Goal: Transaction & Acquisition: Book appointment/travel/reservation

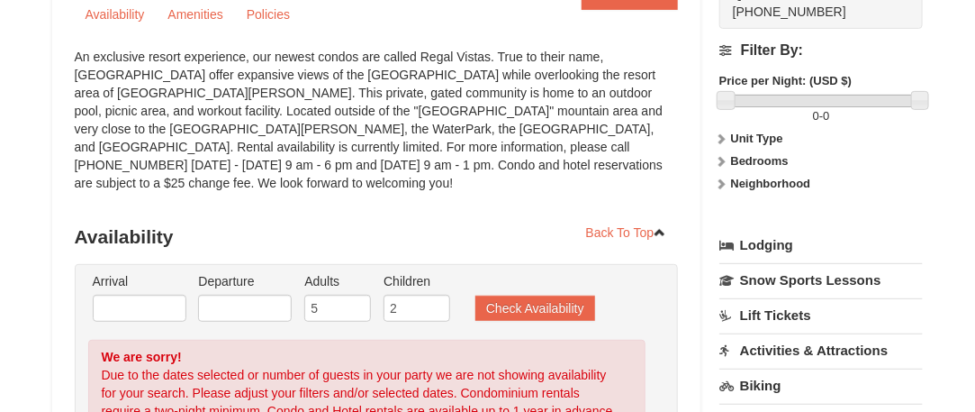
scroll to position [216, 0]
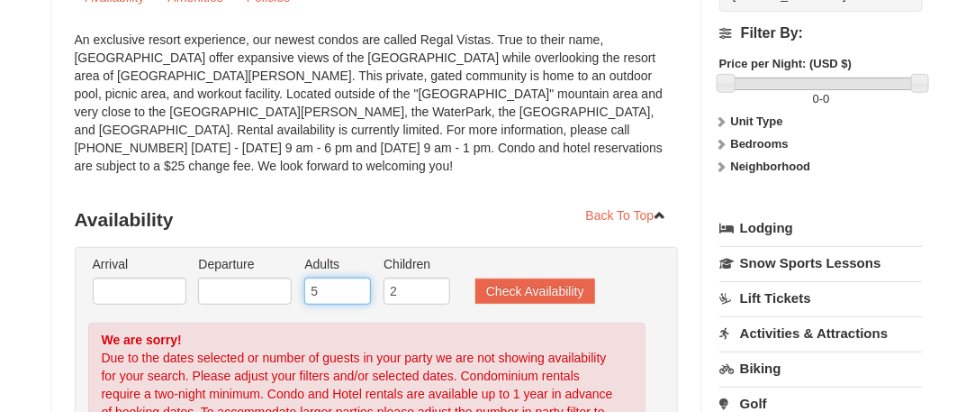
click at [318, 277] on input "5" at bounding box center [337, 290] width 67 height 27
type input "1"
type input "6"
click at [400, 277] on input "2" at bounding box center [417, 290] width 67 height 27
type input "6"
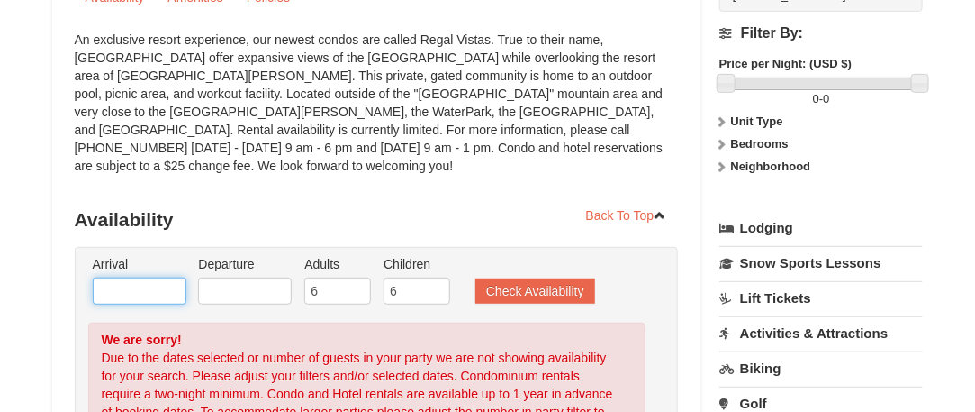
click at [115, 277] on input "text" at bounding box center [140, 290] width 94 height 27
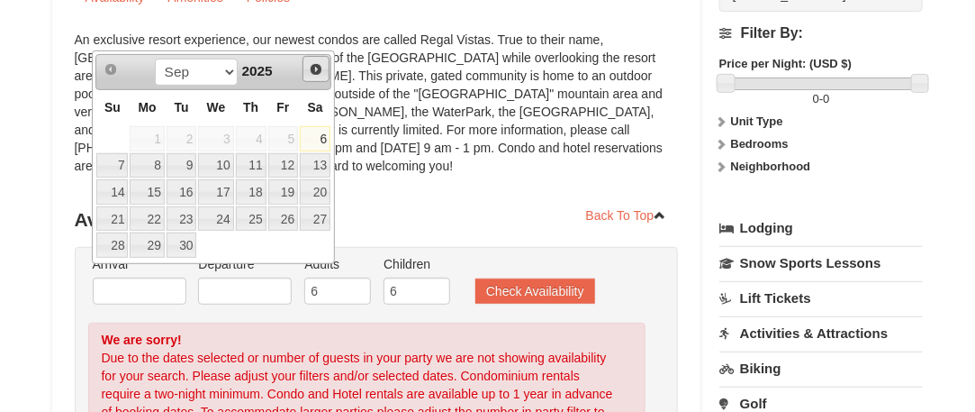
click at [319, 68] on span "Next" at bounding box center [316, 69] width 14 height 14
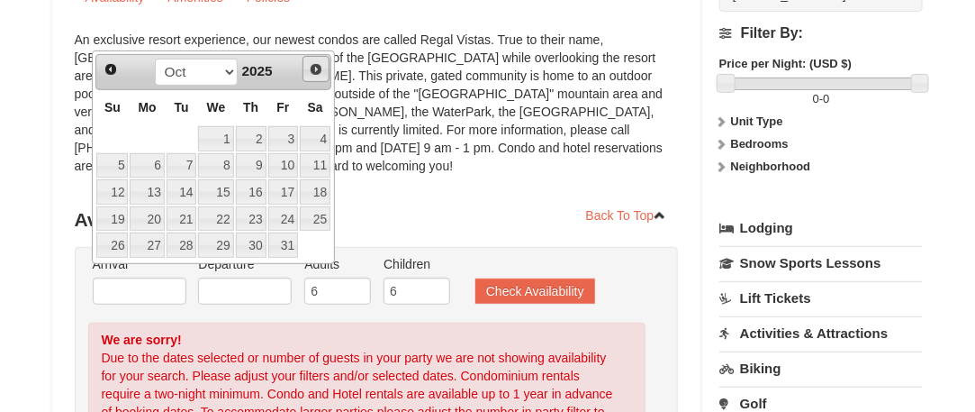
click at [319, 68] on span "Next" at bounding box center [316, 69] width 14 height 14
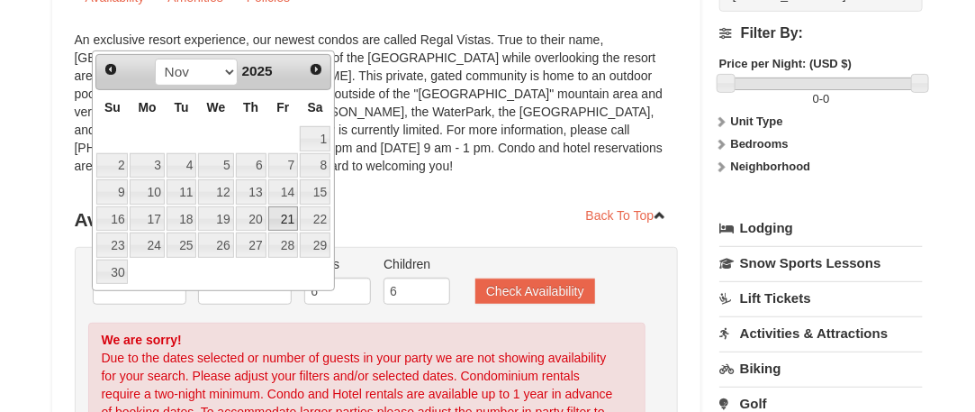
click at [282, 206] on link "21" at bounding box center [283, 218] width 31 height 25
type input "11/21/2025"
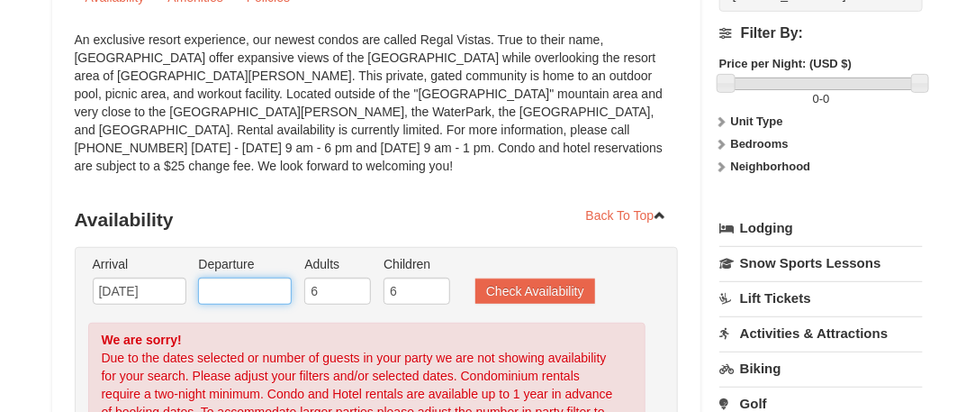
click at [255, 277] on input "text" at bounding box center [245, 290] width 94 height 27
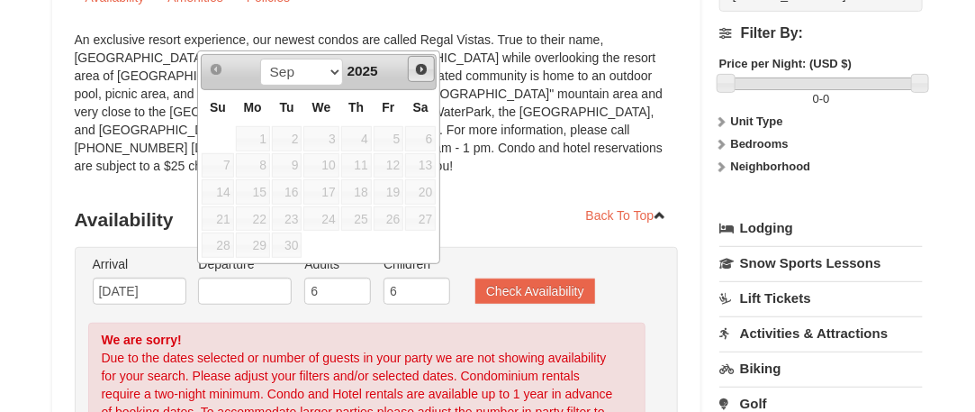
click at [420, 65] on span "Next" at bounding box center [421, 69] width 14 height 14
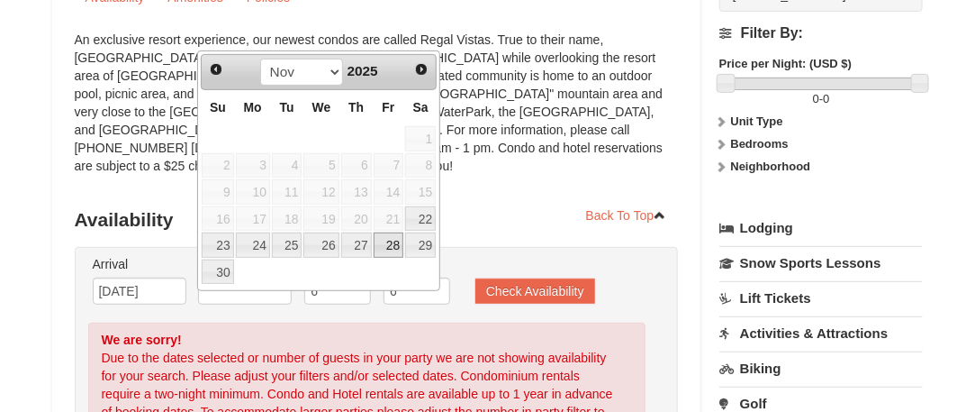
click at [395, 235] on link "28" at bounding box center [389, 244] width 31 height 25
type input "11/28/2025"
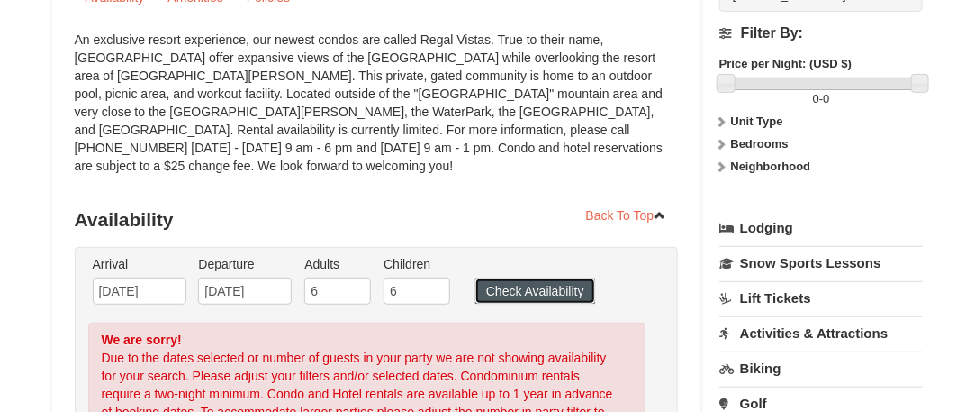
click at [527, 278] on button "Check Availability" at bounding box center [536, 290] width 120 height 25
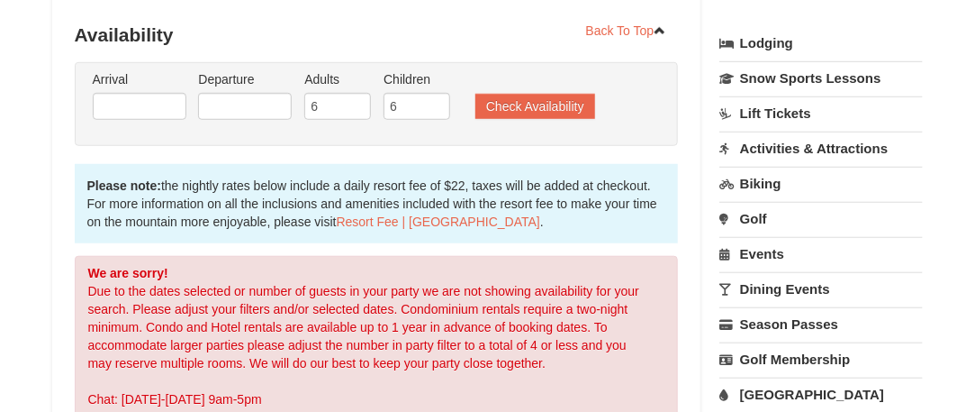
scroll to position [400, 0]
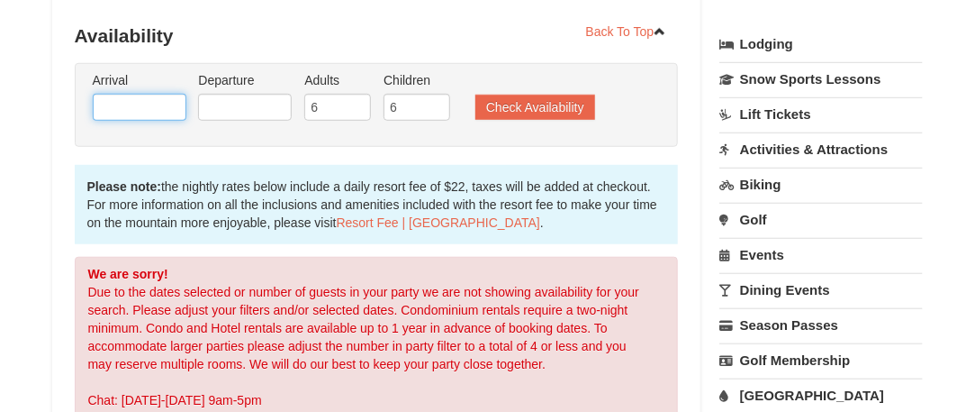
click at [108, 94] on input "text" at bounding box center [140, 107] width 94 height 27
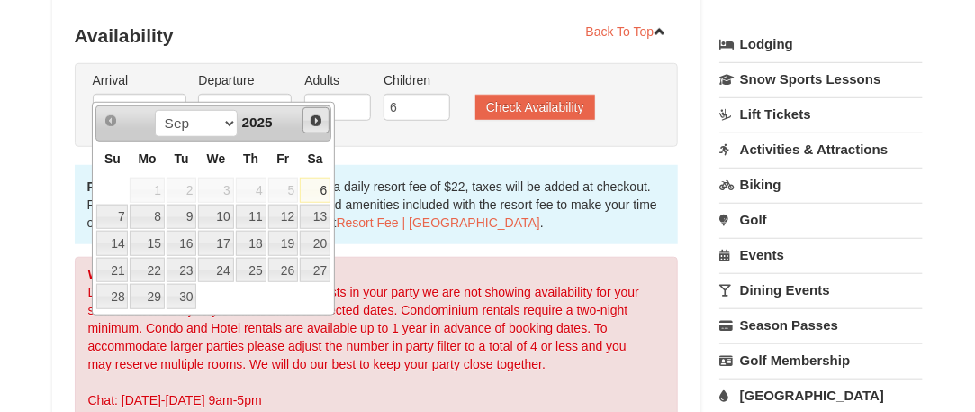
click at [313, 118] on span "Next" at bounding box center [316, 120] width 14 height 14
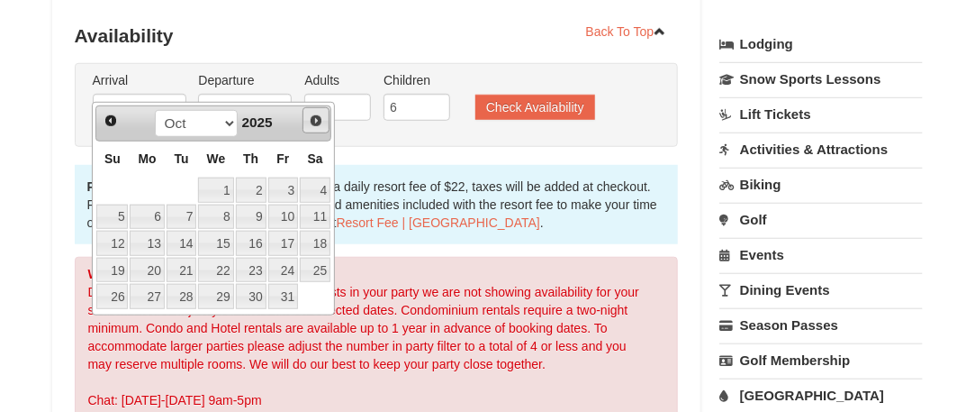
click at [313, 118] on span "Next" at bounding box center [316, 120] width 14 height 14
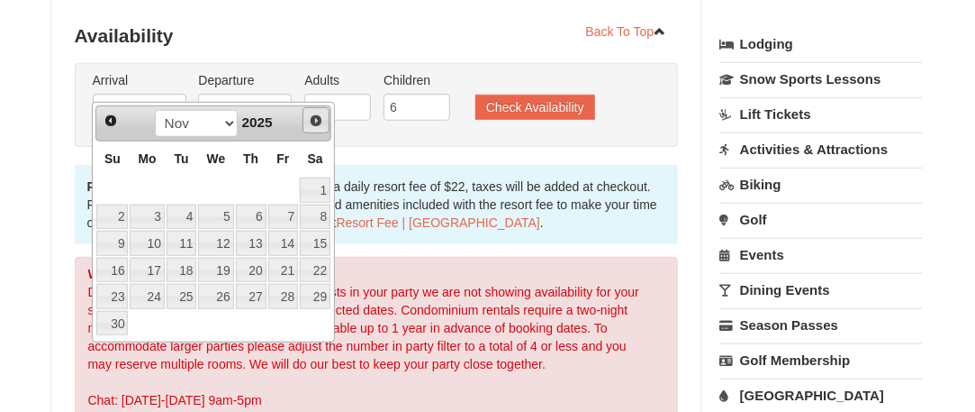
click at [313, 118] on span "Next" at bounding box center [316, 120] width 14 height 14
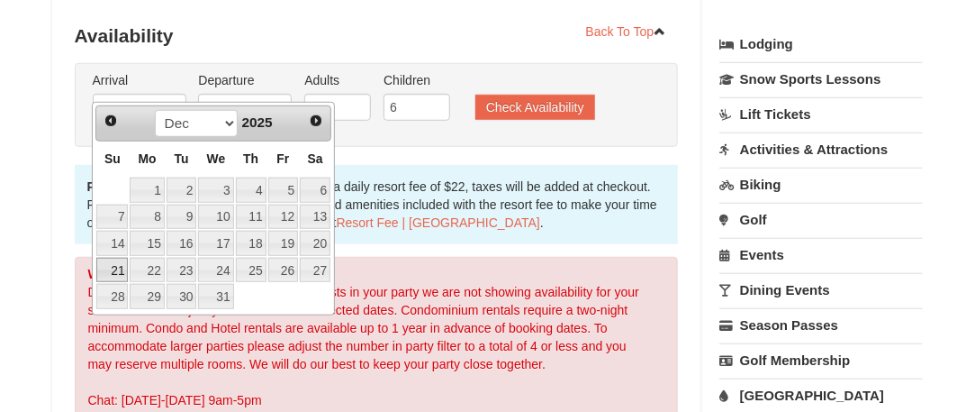
click at [108, 258] on link "21" at bounding box center [112, 270] width 32 height 25
type input "[DATE]"
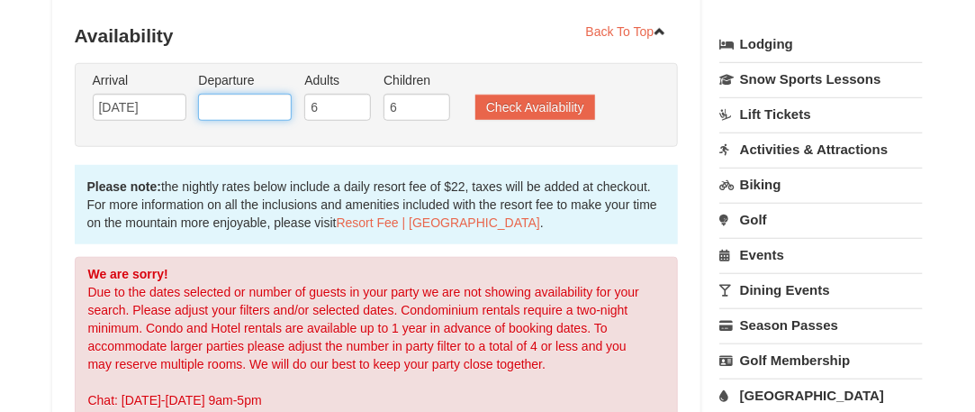
click at [216, 94] on input "text" at bounding box center [245, 107] width 94 height 27
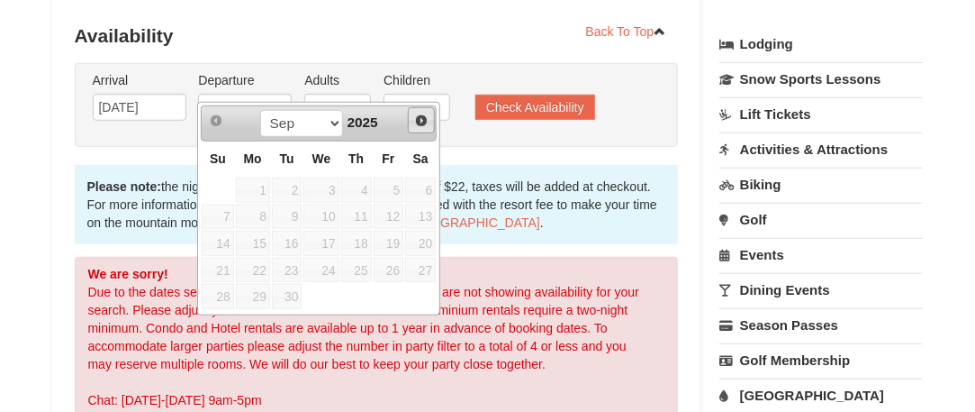
click at [416, 115] on span "Next" at bounding box center [421, 120] width 14 height 14
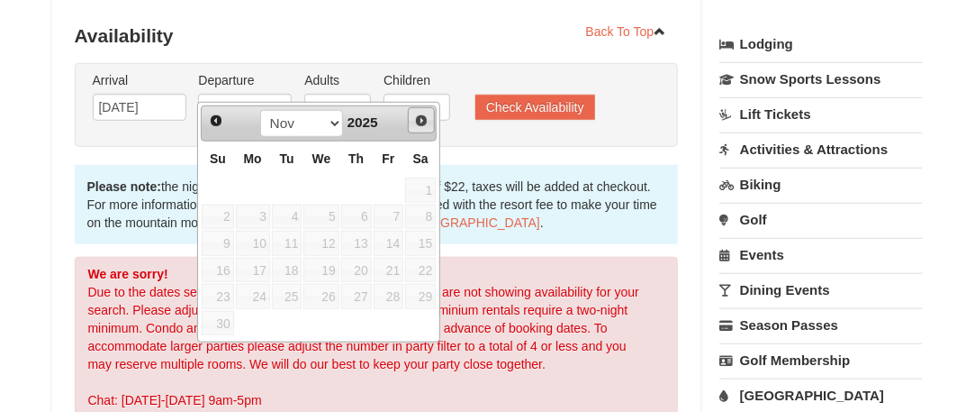
click at [416, 115] on span "Next" at bounding box center [421, 120] width 14 height 14
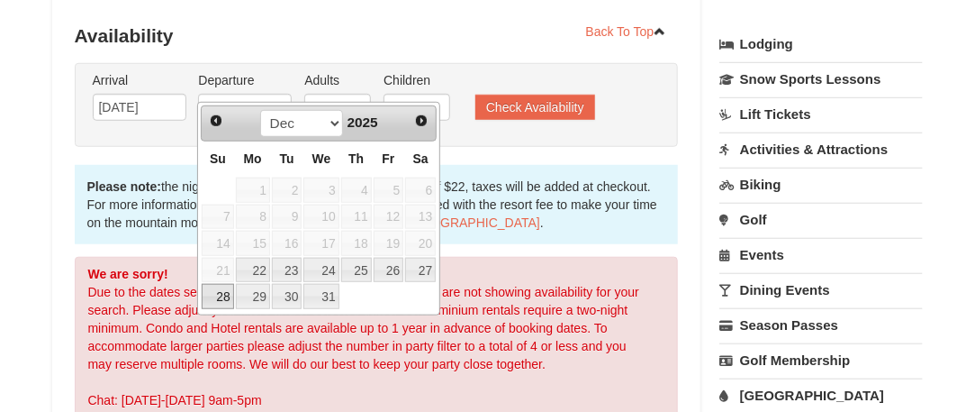
click at [219, 287] on link "28" at bounding box center [218, 296] width 32 height 25
type input "12/28/2025"
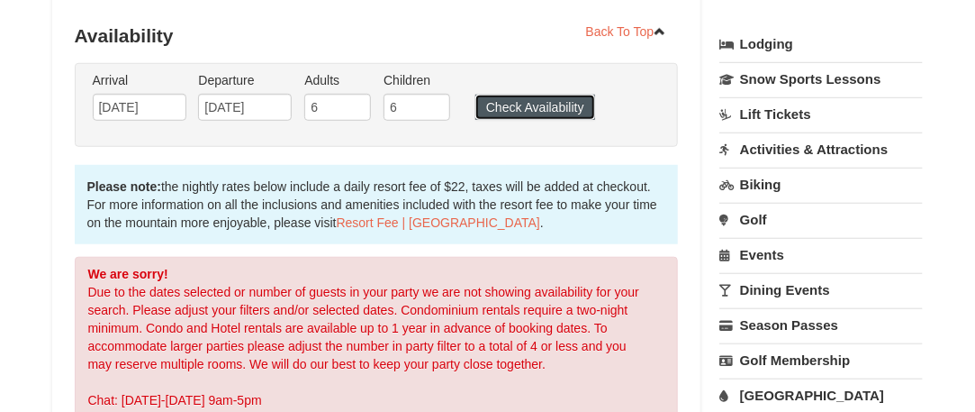
click at [539, 95] on button "Check Availability" at bounding box center [536, 107] width 120 height 25
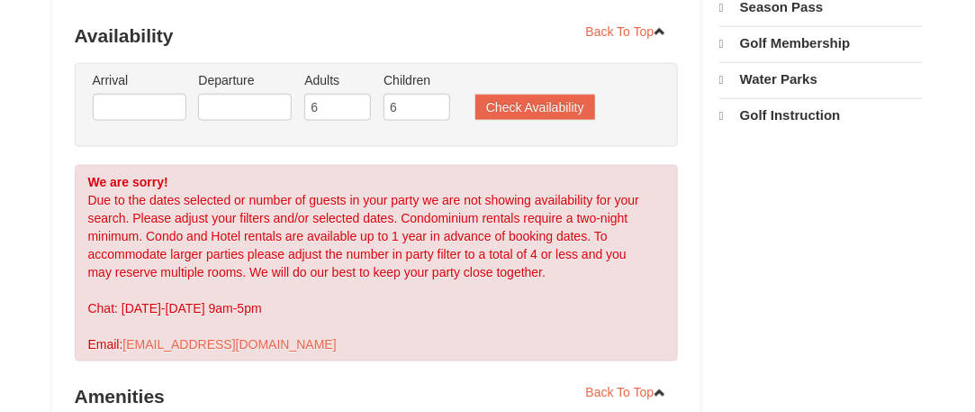
select select "9"
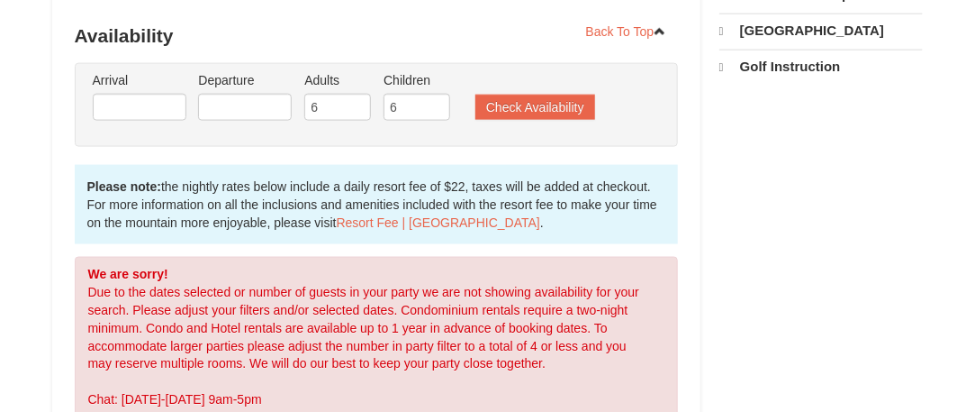
scroll to position [400, 0]
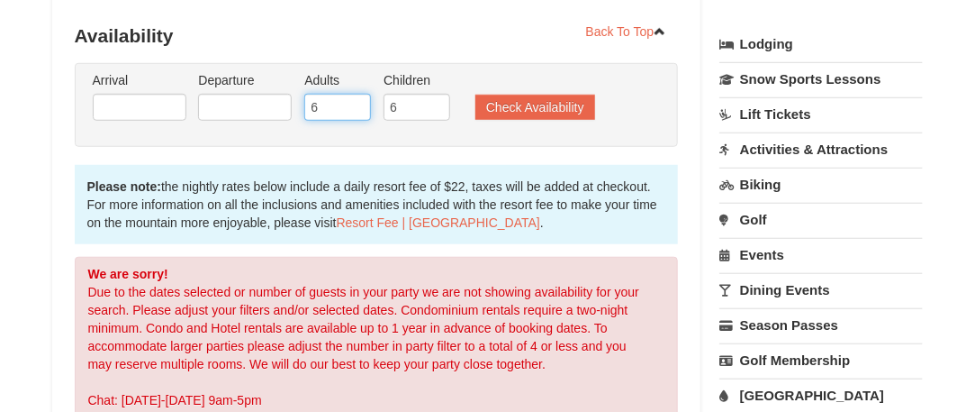
click at [322, 94] on input "6" at bounding box center [337, 107] width 67 height 27
type input "2"
click at [404, 94] on input "6" at bounding box center [417, 107] width 67 height 27
type input "0"
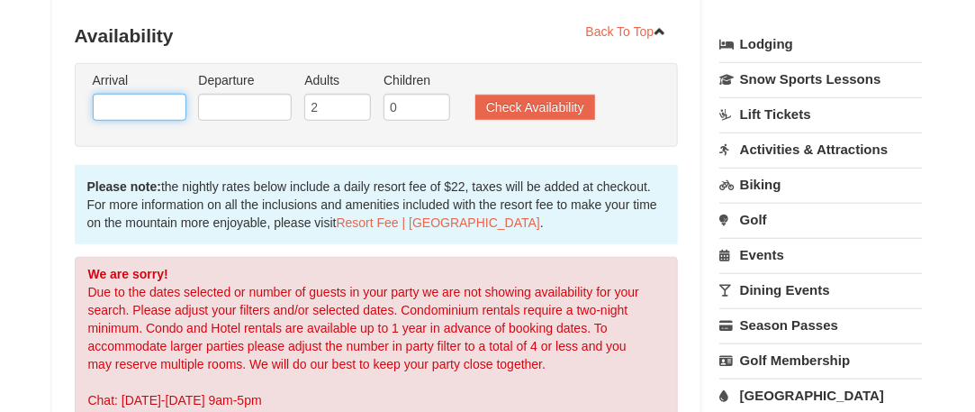
click at [106, 94] on input "text" at bounding box center [140, 107] width 94 height 27
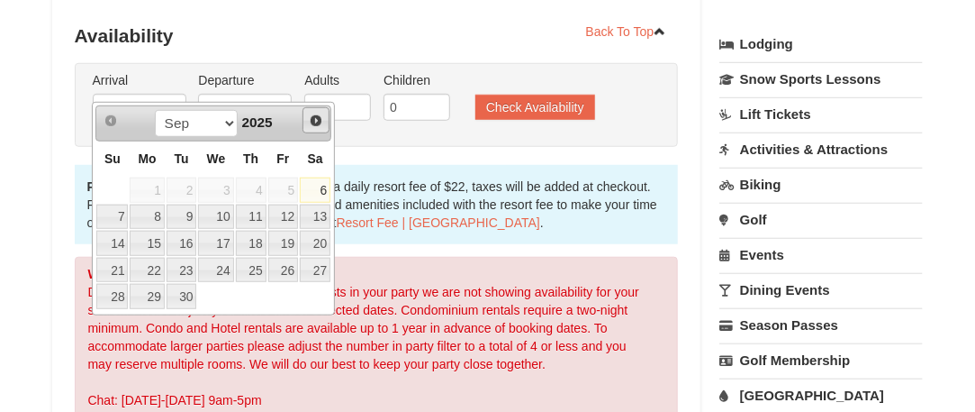
click at [315, 115] on span "Next" at bounding box center [316, 120] width 14 height 14
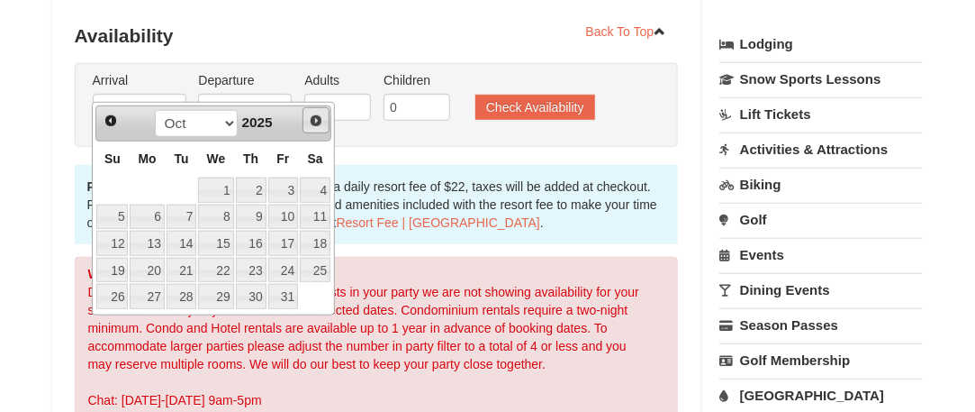
click at [315, 115] on span "Next" at bounding box center [316, 120] width 14 height 14
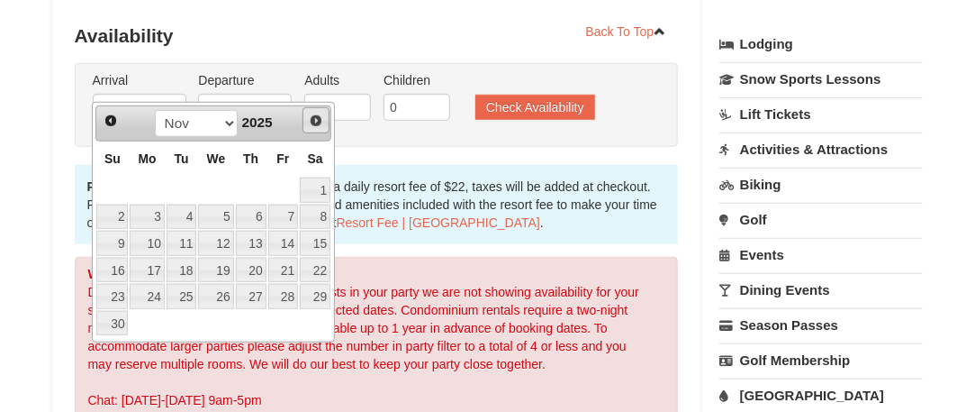
click at [315, 115] on span "Next" at bounding box center [316, 120] width 14 height 14
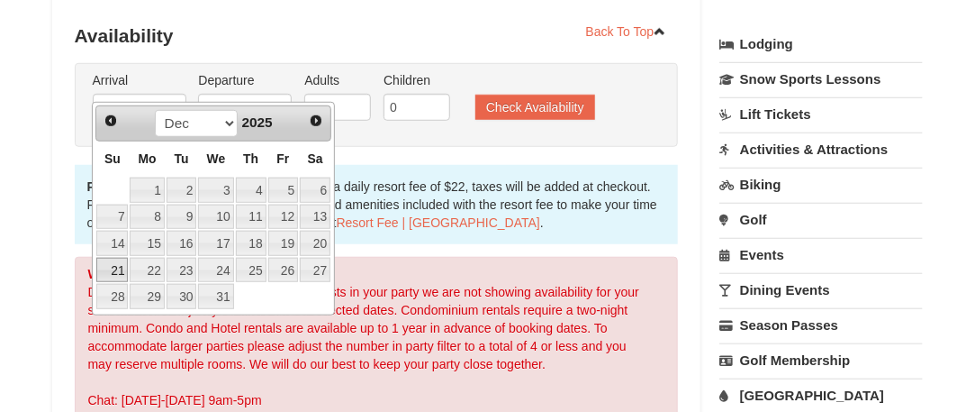
click at [110, 264] on link "21" at bounding box center [112, 270] width 32 height 25
type input "12/21/2025"
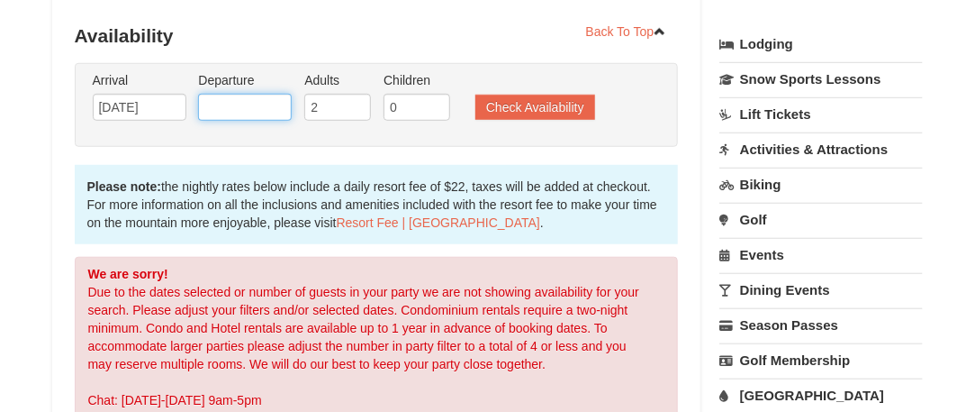
click at [262, 94] on input "text" at bounding box center [245, 107] width 94 height 27
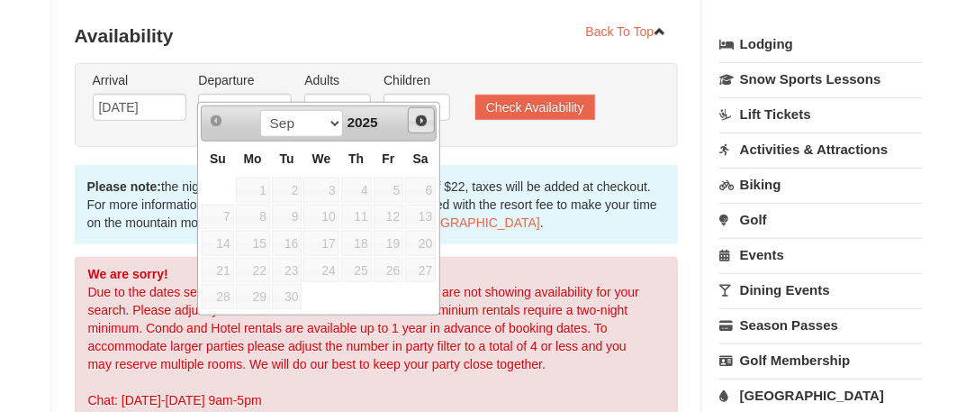
click at [418, 113] on span "Next" at bounding box center [421, 120] width 14 height 14
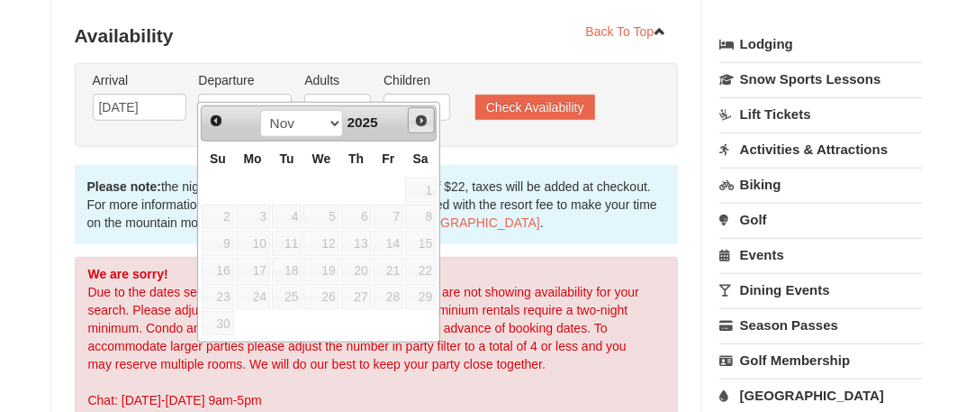
click at [418, 113] on span "Next" at bounding box center [421, 120] width 14 height 14
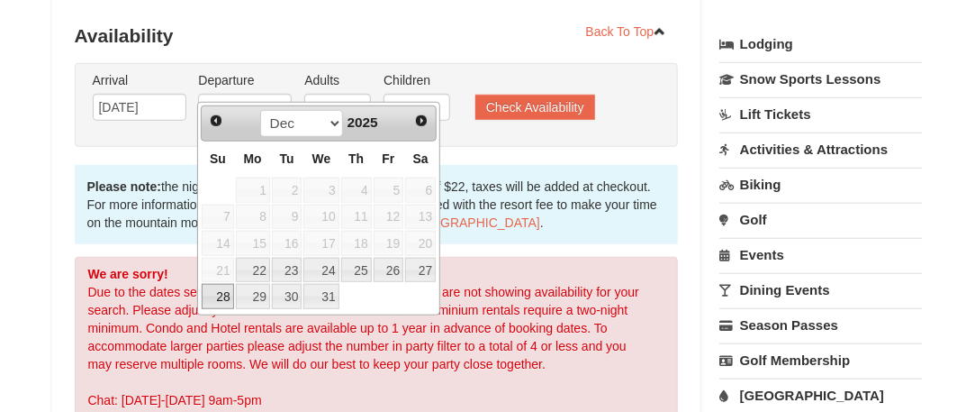
click at [221, 290] on link "28" at bounding box center [218, 296] width 32 height 25
type input "12/28/2025"
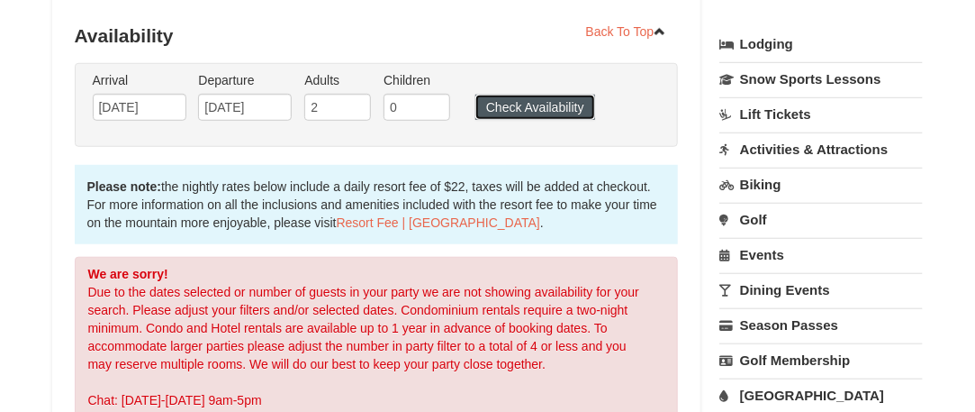
click at [522, 95] on button "Check Availability" at bounding box center [536, 107] width 120 height 25
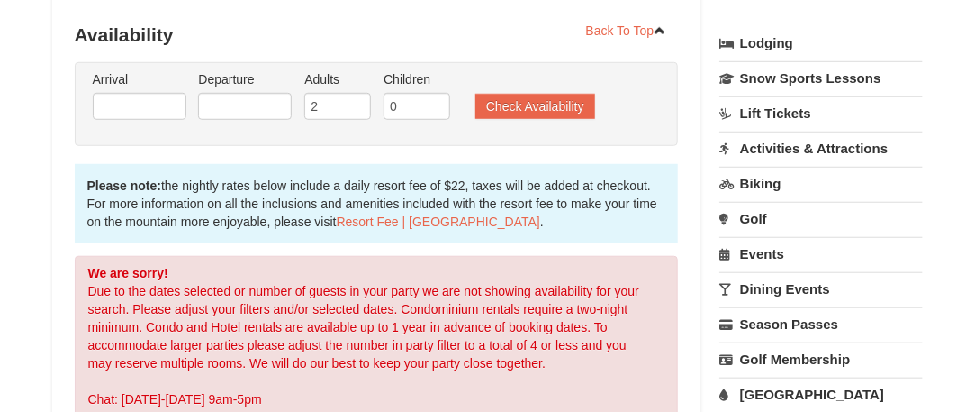
scroll to position [400, 0]
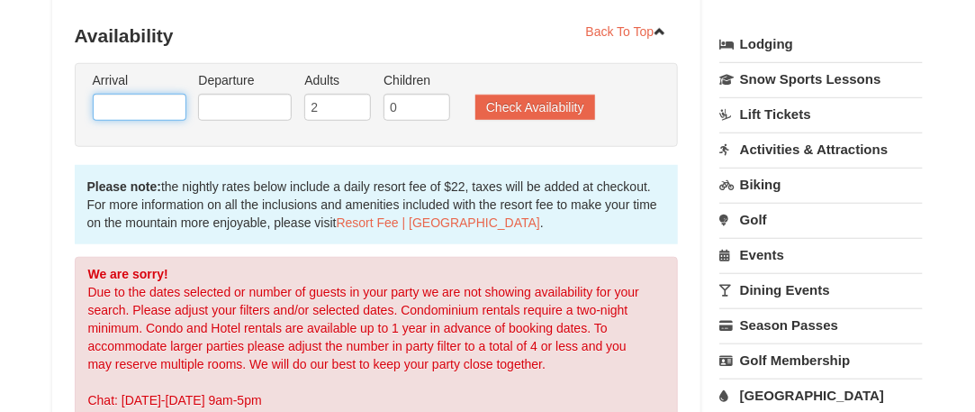
click at [120, 94] on input "text" at bounding box center [140, 107] width 94 height 27
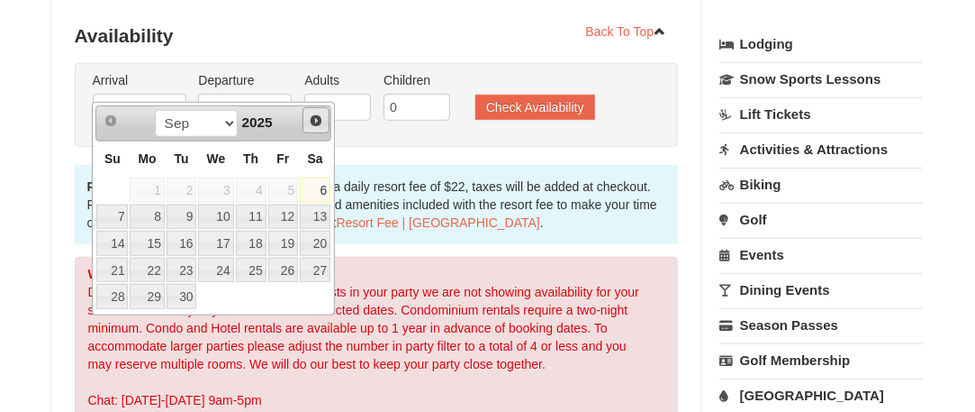
click at [318, 114] on span "Next" at bounding box center [316, 120] width 14 height 14
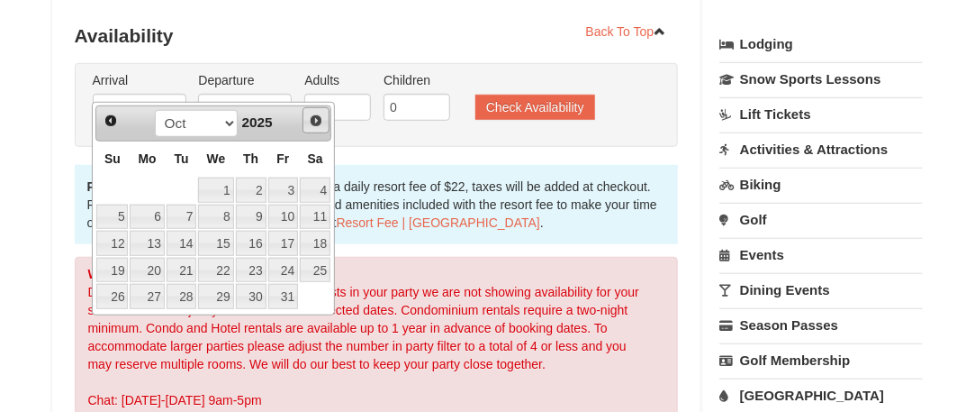
click at [318, 114] on span "Next" at bounding box center [316, 120] width 14 height 14
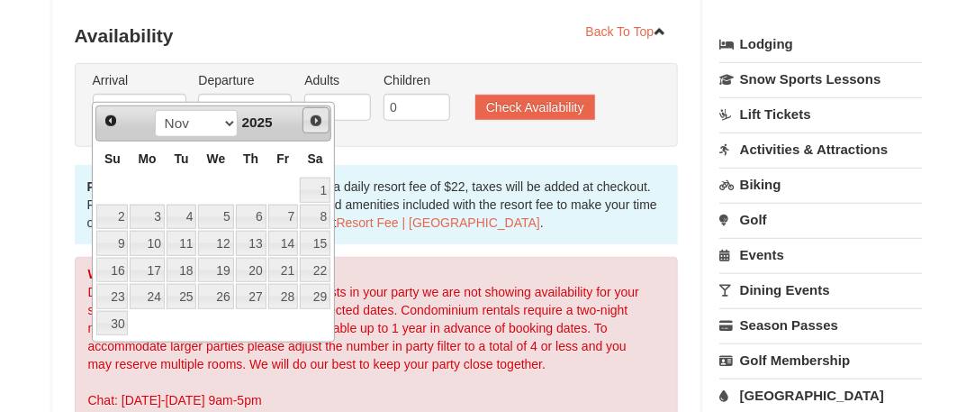
click at [318, 114] on span "Next" at bounding box center [316, 120] width 14 height 14
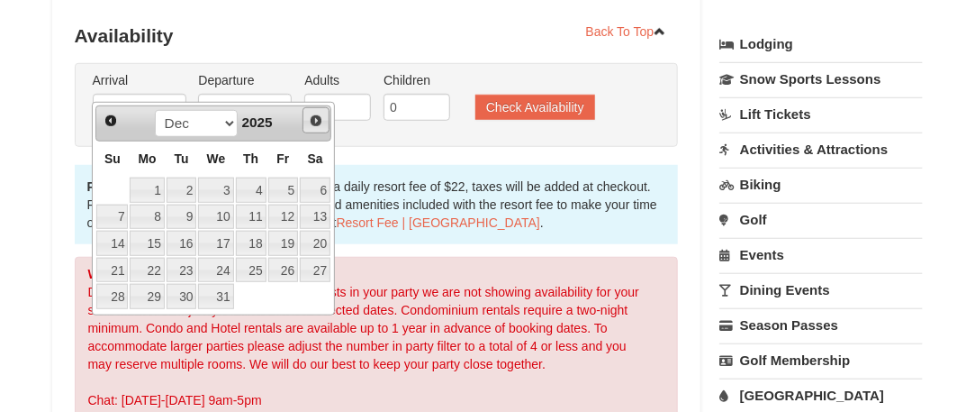
click at [317, 116] on span "Next" at bounding box center [316, 120] width 14 height 14
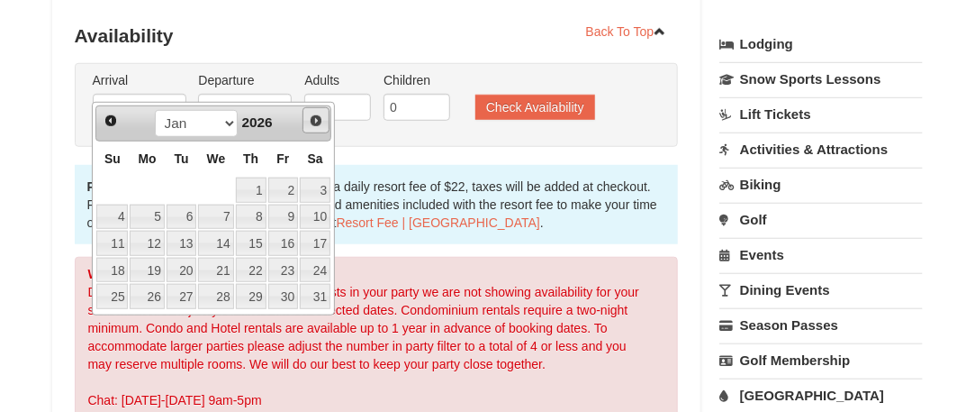
click at [317, 116] on span "Next" at bounding box center [316, 120] width 14 height 14
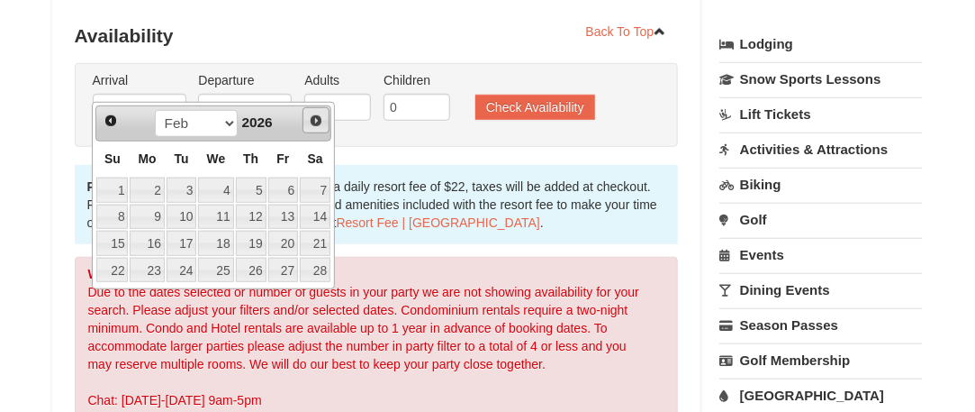
click at [317, 116] on span "Next" at bounding box center [316, 120] width 14 height 14
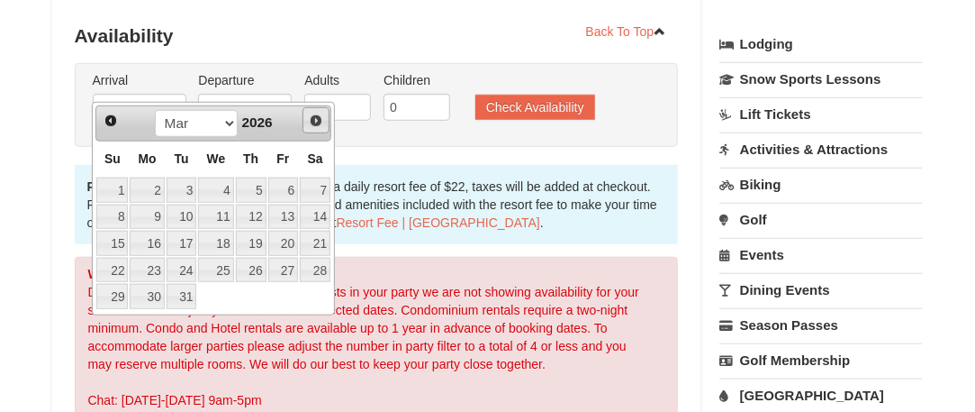
click at [317, 116] on span "Next" at bounding box center [316, 120] width 14 height 14
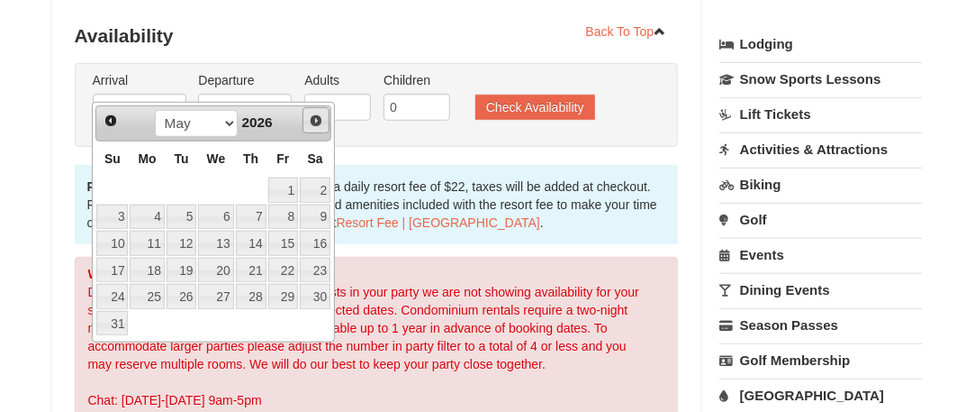
click at [317, 116] on span "Next" at bounding box center [316, 120] width 14 height 14
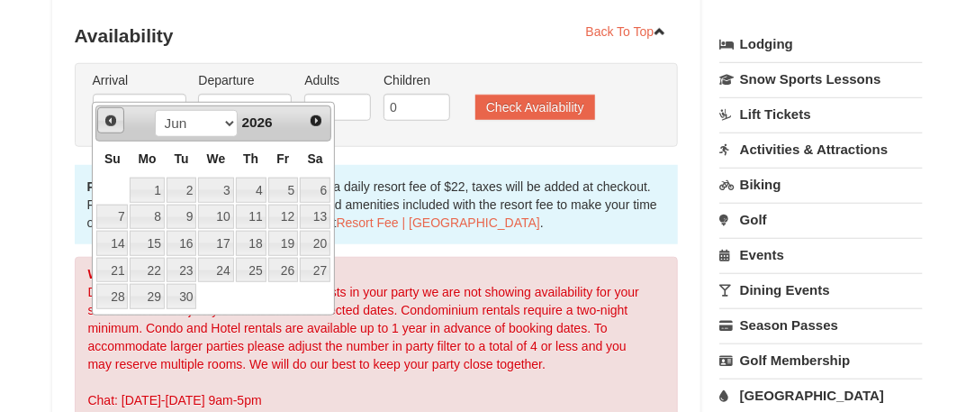
click at [104, 115] on span "Prev" at bounding box center [111, 120] width 14 height 14
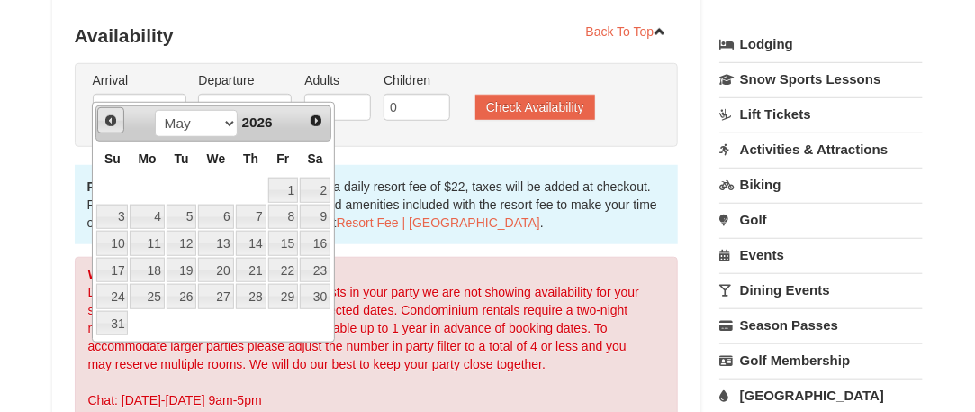
click at [104, 115] on span "Prev" at bounding box center [111, 120] width 14 height 14
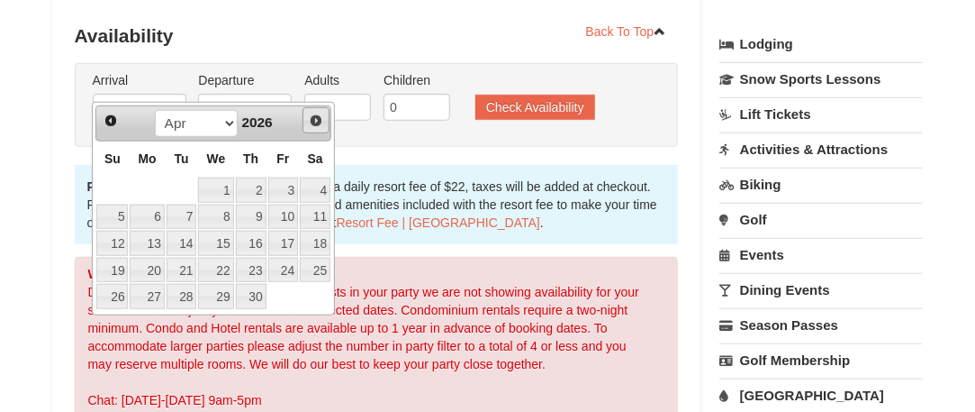
click at [313, 113] on span "Next" at bounding box center [316, 120] width 14 height 14
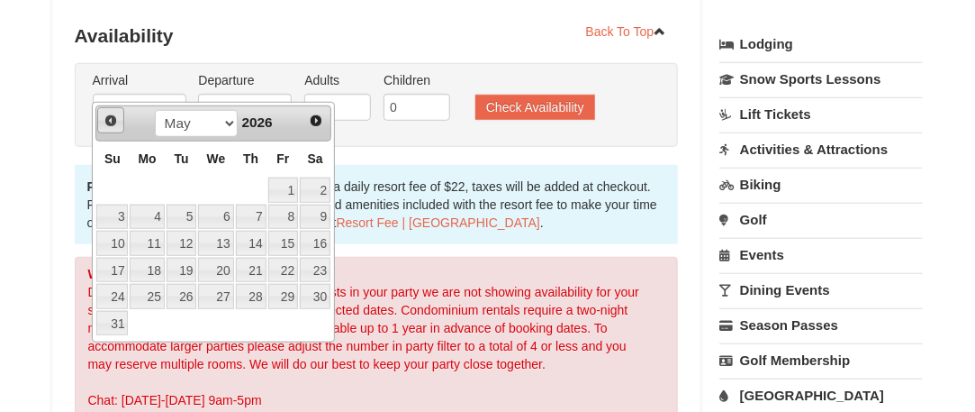
click at [106, 115] on span "Prev" at bounding box center [111, 120] width 14 height 14
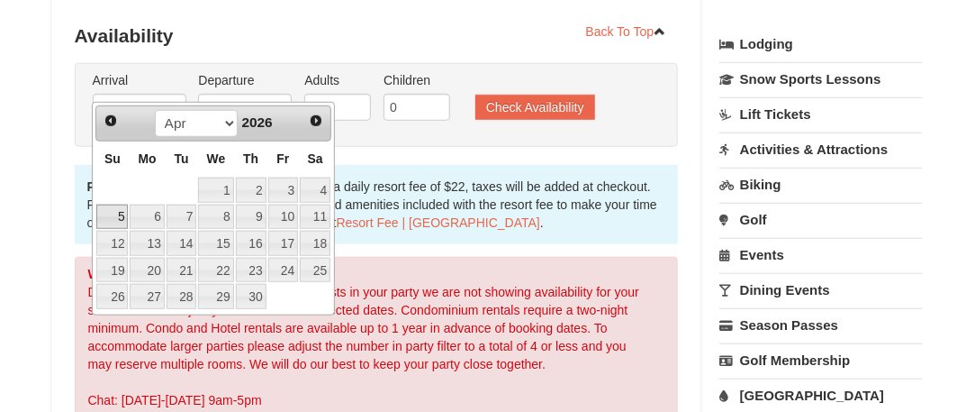
click at [115, 213] on link "5" at bounding box center [112, 216] width 32 height 25
type input "04/05/2026"
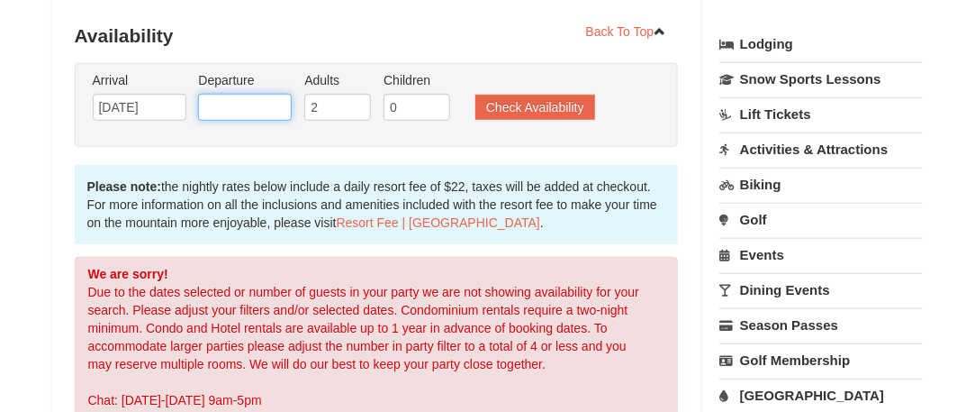
click at [236, 94] on input "text" at bounding box center [245, 107] width 94 height 27
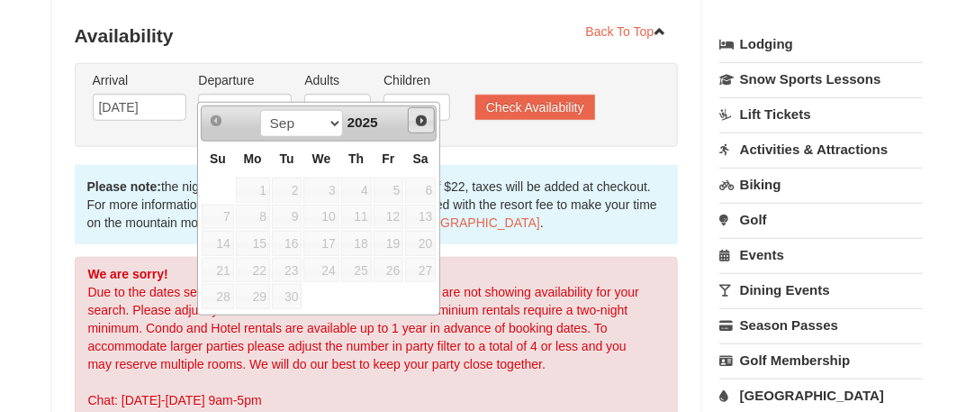
click at [422, 115] on span "Next" at bounding box center [421, 120] width 14 height 14
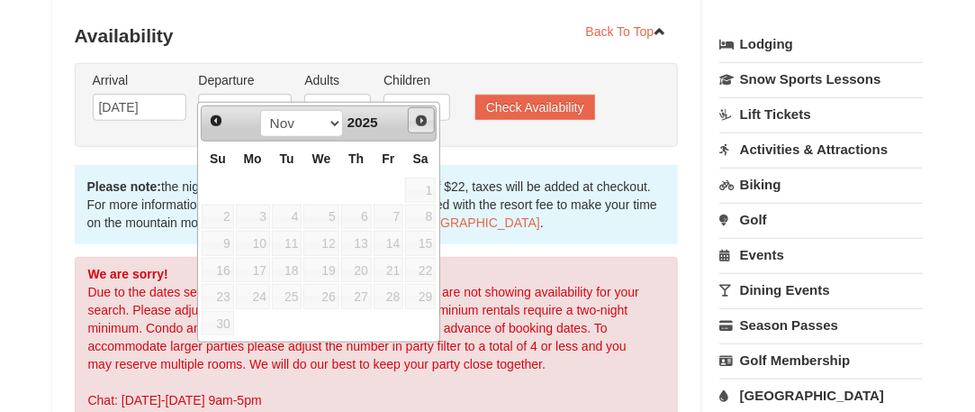
click at [422, 115] on span "Next" at bounding box center [421, 120] width 14 height 14
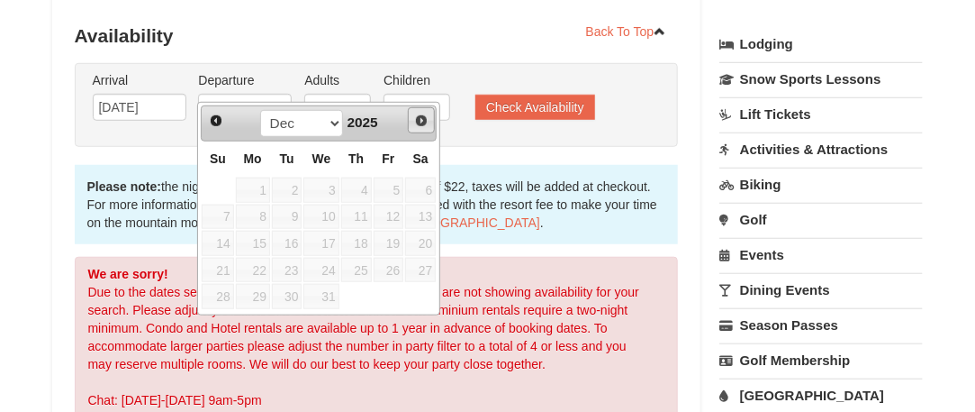
click at [422, 116] on span "Next" at bounding box center [421, 120] width 14 height 14
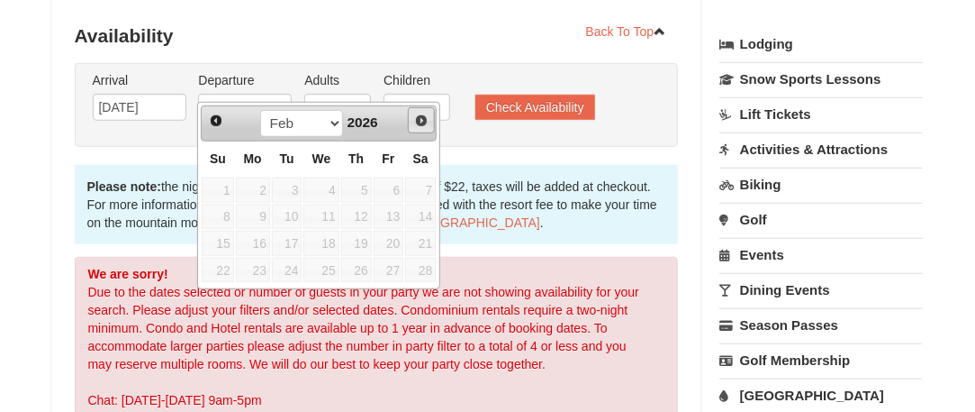
click at [422, 116] on span "Next" at bounding box center [421, 120] width 14 height 14
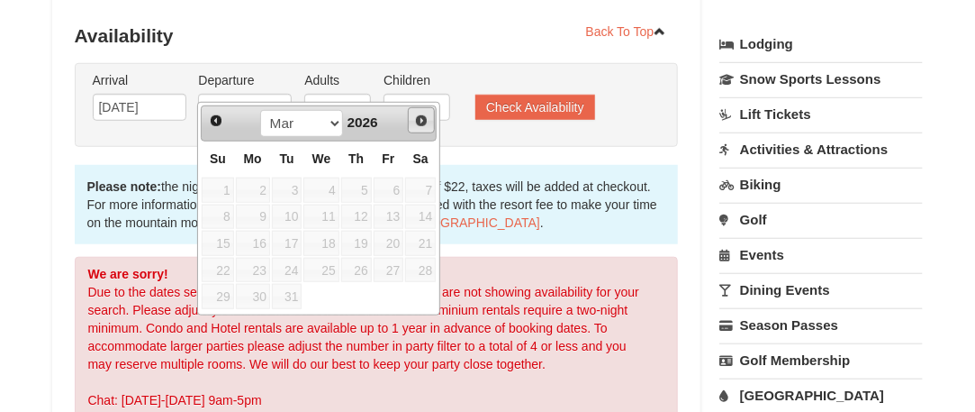
click at [422, 116] on span "Next" at bounding box center [421, 120] width 14 height 14
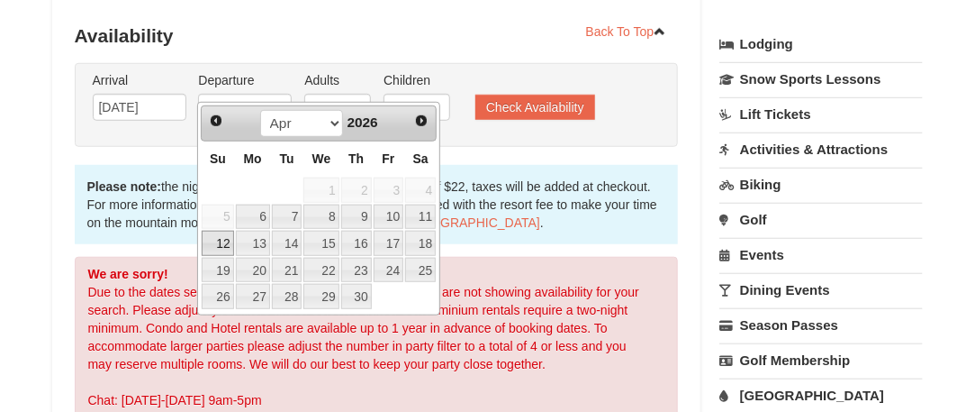
click at [213, 237] on link "12" at bounding box center [218, 243] width 32 height 25
type input "[DATE]"
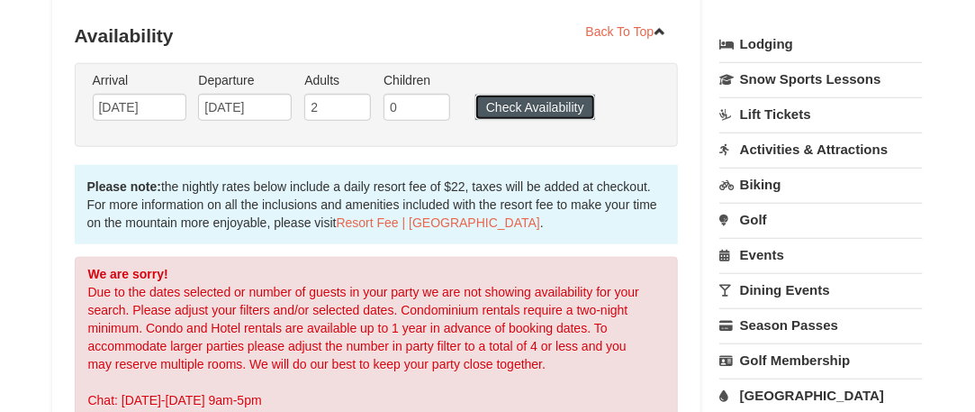
click at [535, 95] on button "Check Availability" at bounding box center [536, 107] width 120 height 25
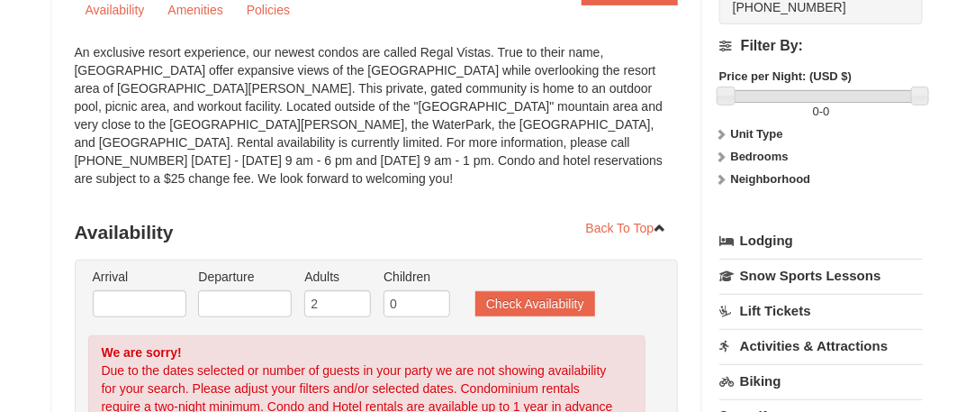
scroll to position [240, 0]
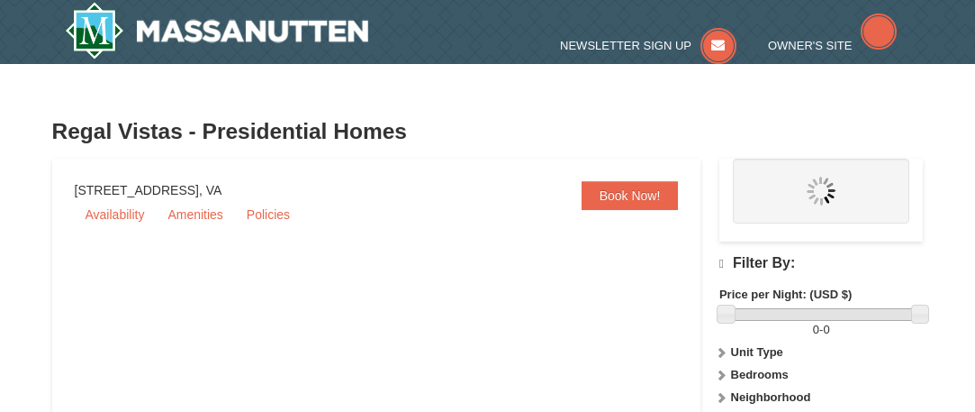
type input "6"
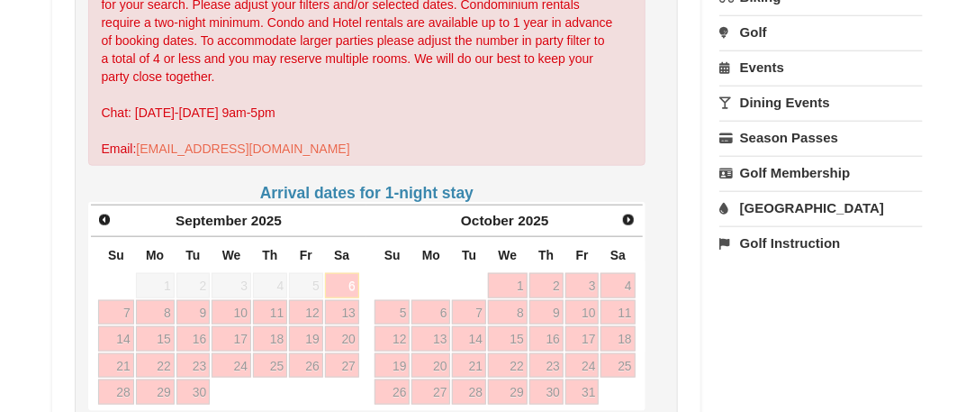
scroll to position [672, 0]
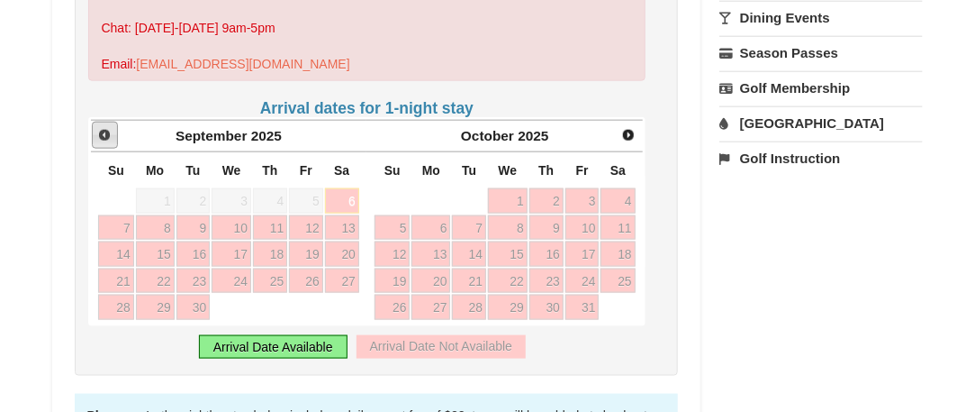
click at [101, 128] on span "Prev" at bounding box center [104, 135] width 14 height 14
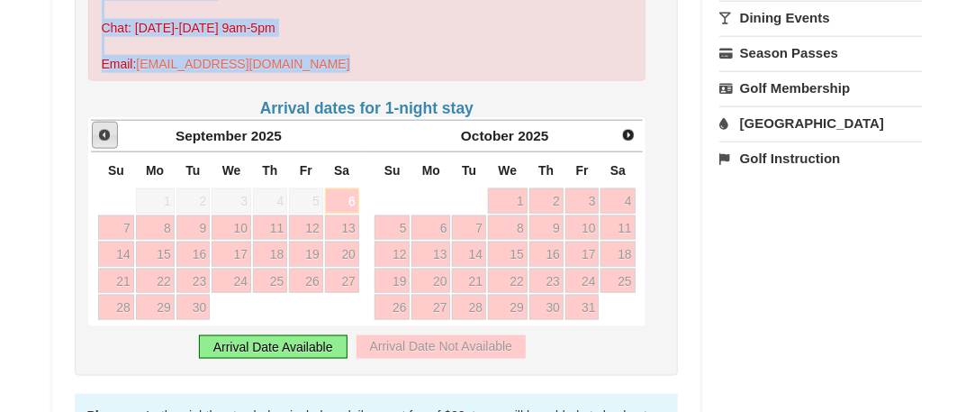
click at [101, 128] on span "Prev" at bounding box center [104, 135] width 14 height 14
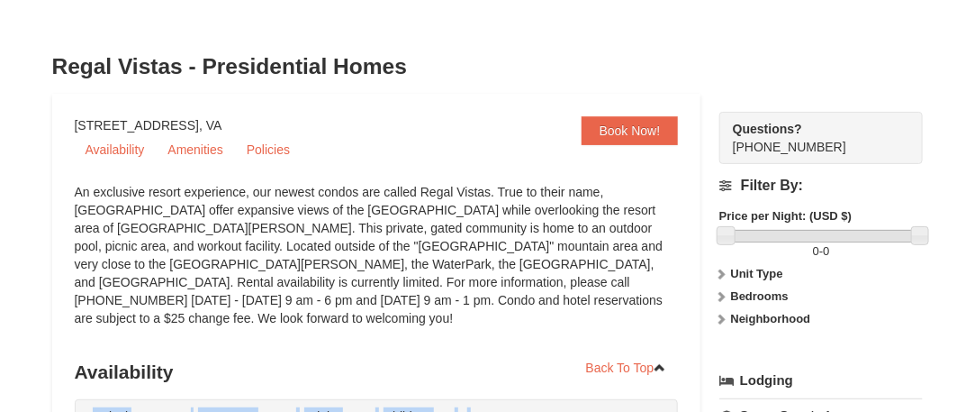
scroll to position [0, 0]
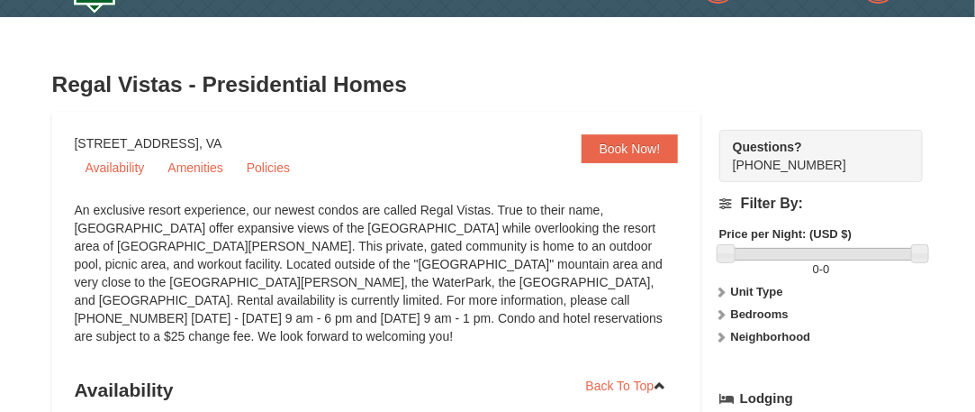
scroll to position [0, 0]
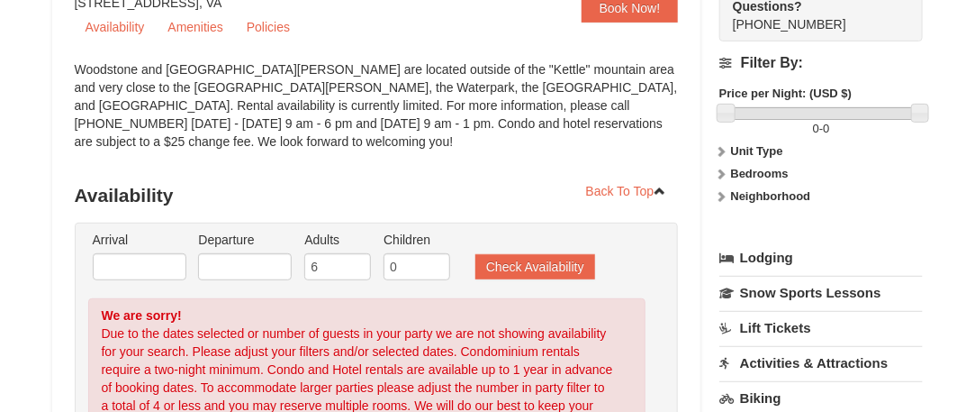
scroll to position [204, 0]
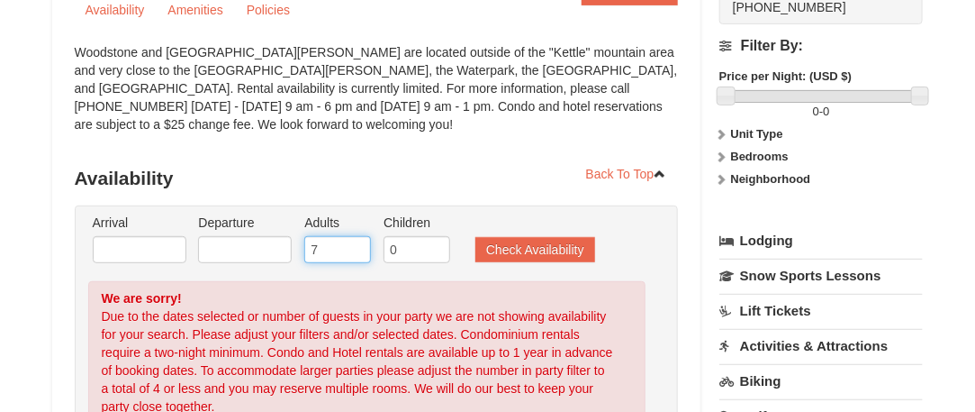
click at [355, 244] on input "7" at bounding box center [337, 249] width 67 height 27
click at [355, 244] on input "8" at bounding box center [337, 249] width 67 height 27
click at [355, 242] on input "9" at bounding box center [337, 249] width 67 height 27
click at [355, 242] on input "10" at bounding box center [337, 249] width 67 height 27
click at [355, 242] on input "11" at bounding box center [337, 249] width 67 height 27
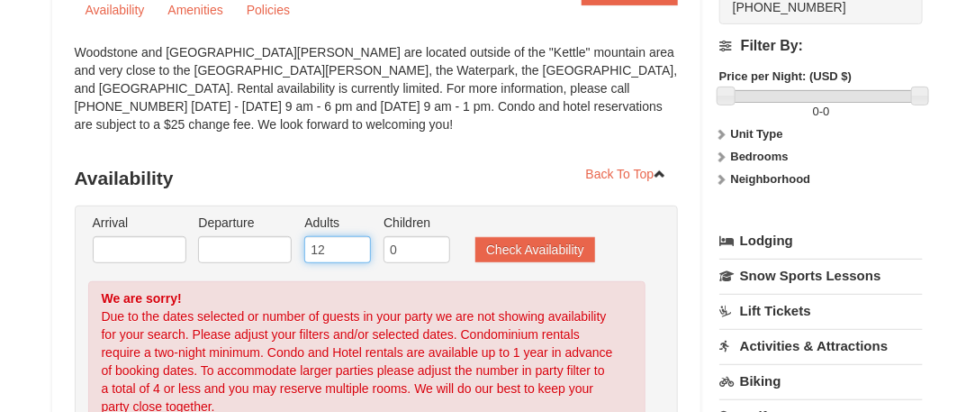
click at [355, 242] on input "12" at bounding box center [337, 249] width 67 height 27
click at [355, 242] on input "13" at bounding box center [337, 249] width 67 height 27
click at [355, 242] on input "18" at bounding box center [337, 249] width 67 height 27
click at [355, 242] on input "19" at bounding box center [337, 249] width 67 height 27
click at [355, 254] on input "0" at bounding box center [337, 249] width 67 height 27
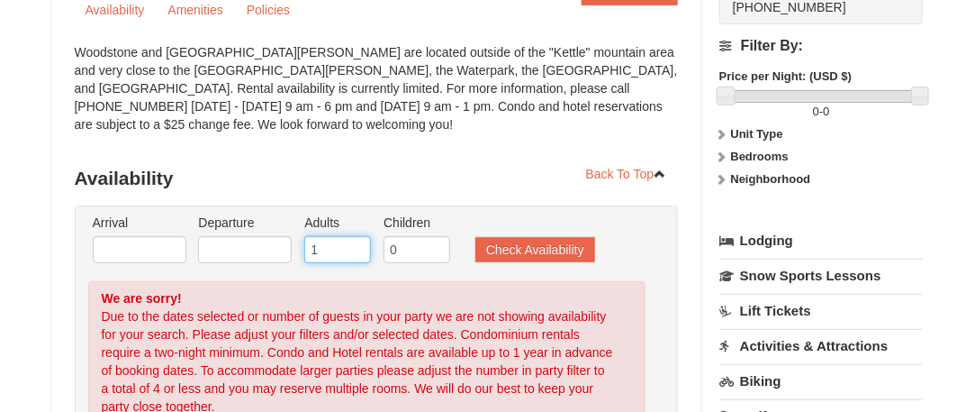
click at [353, 243] on input "1" at bounding box center [337, 249] width 67 height 27
type input "2"
click at [353, 243] on input "2" at bounding box center [337, 249] width 67 height 27
click at [134, 248] on input "text" at bounding box center [140, 249] width 94 height 27
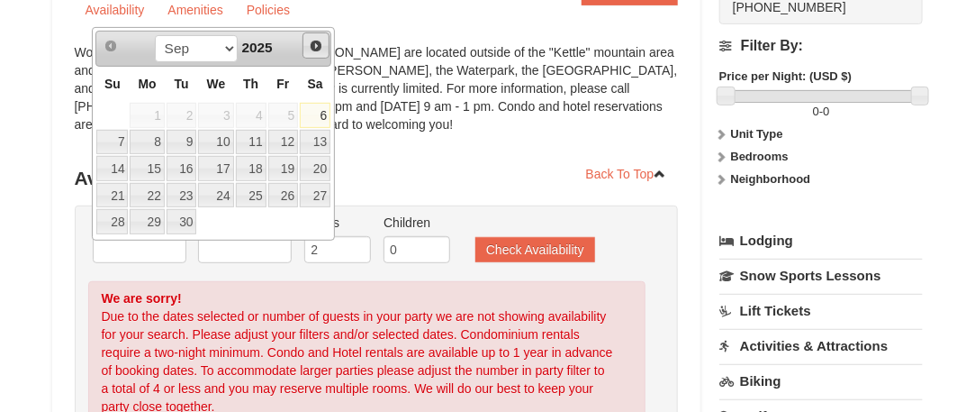
click at [314, 41] on span "Next" at bounding box center [316, 46] width 14 height 14
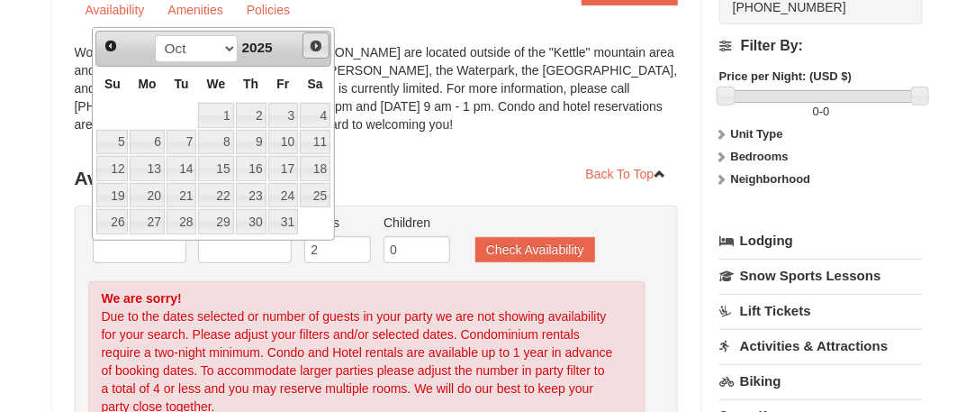
click at [314, 41] on span "Next" at bounding box center [316, 46] width 14 height 14
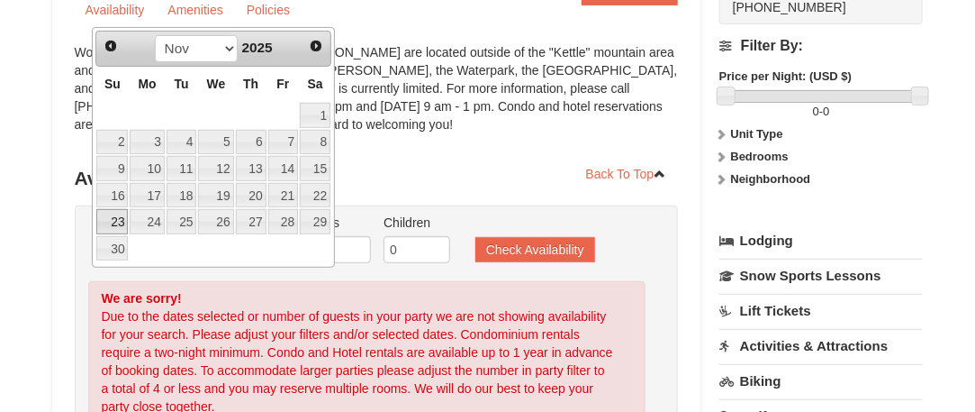
click at [113, 217] on link "23" at bounding box center [112, 221] width 32 height 25
type input "11/23/2025"
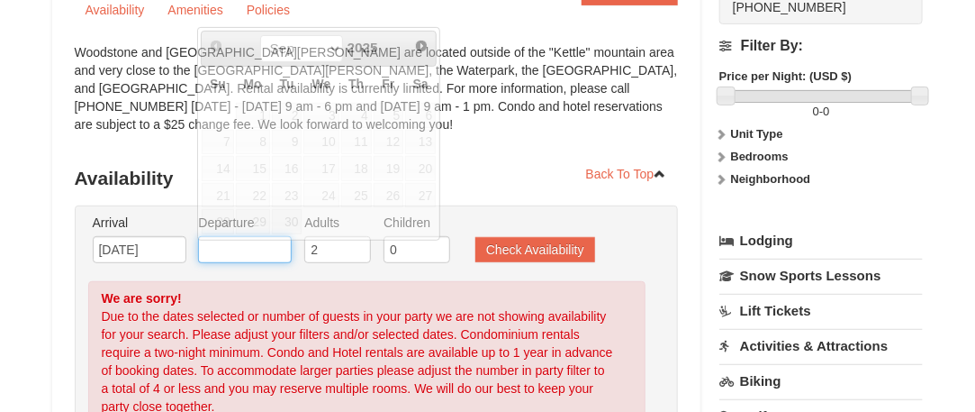
click at [229, 251] on input "text" at bounding box center [245, 249] width 94 height 27
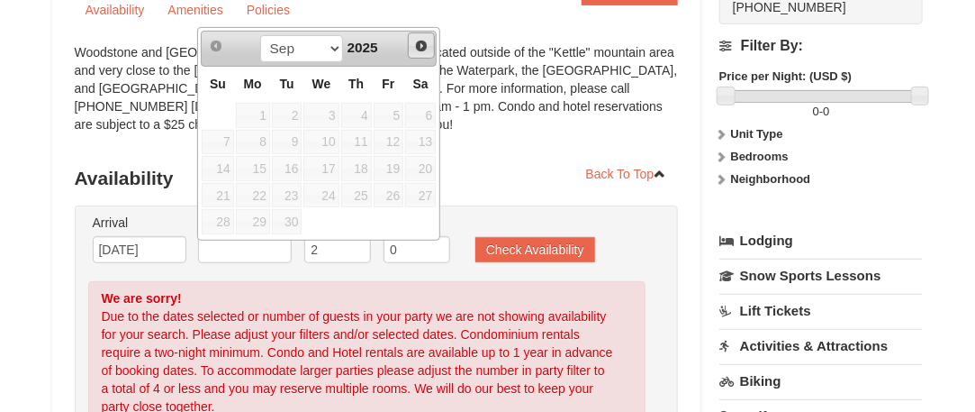
click at [423, 43] on span "Next" at bounding box center [421, 46] width 14 height 14
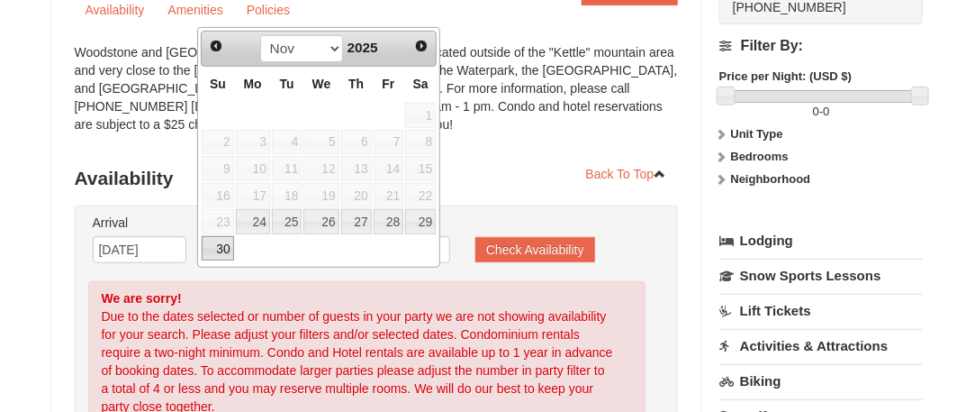
click at [218, 238] on link "30" at bounding box center [218, 248] width 32 height 25
type input "11/30/2025"
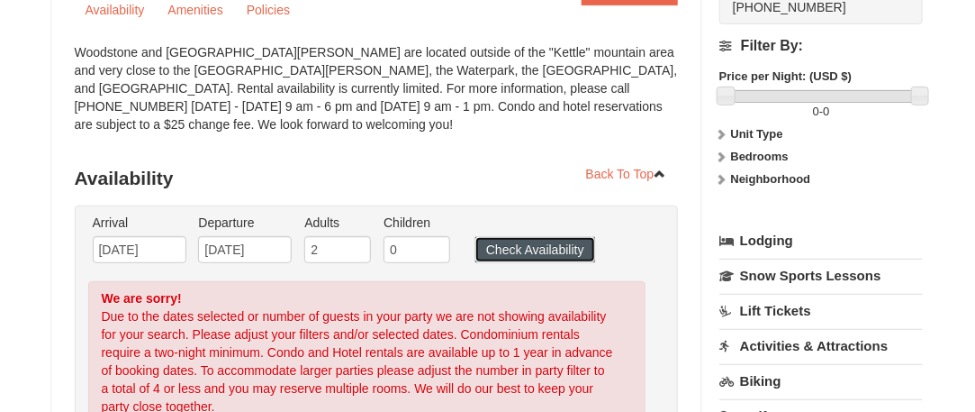
click at [497, 241] on button "Check Availability" at bounding box center [536, 249] width 120 height 25
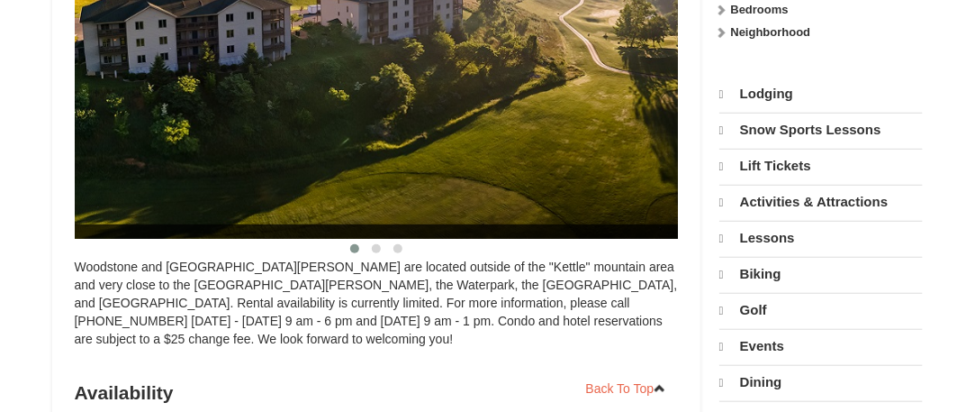
scroll to position [365, 0]
select select "9"
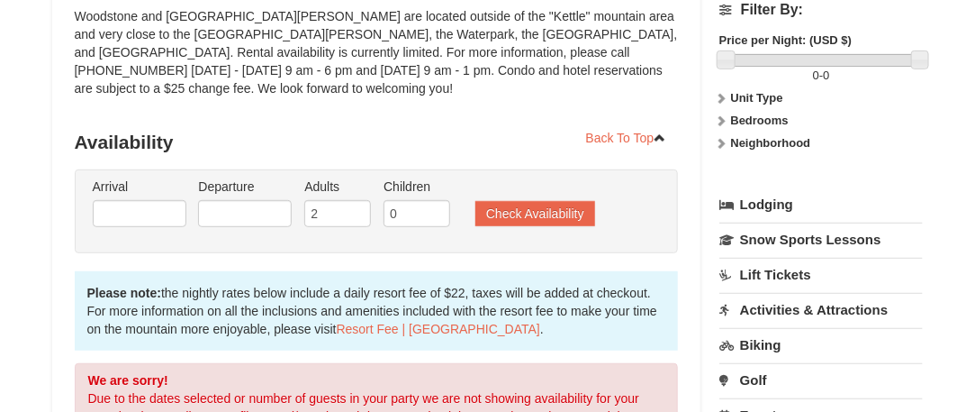
scroll to position [348, 0]
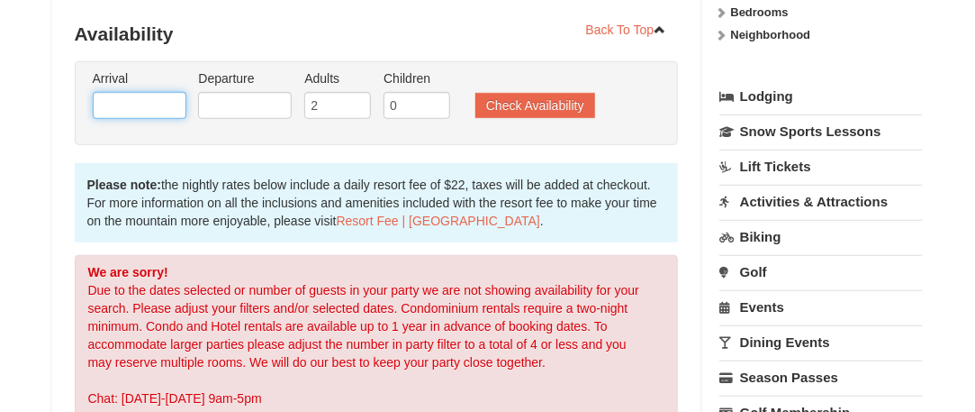
click at [119, 102] on input "text" at bounding box center [140, 105] width 94 height 27
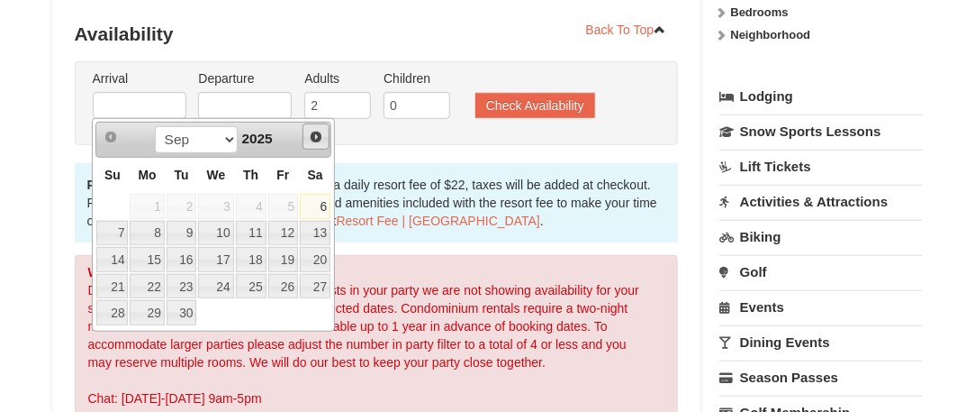
click at [312, 131] on span "Next" at bounding box center [316, 137] width 14 height 14
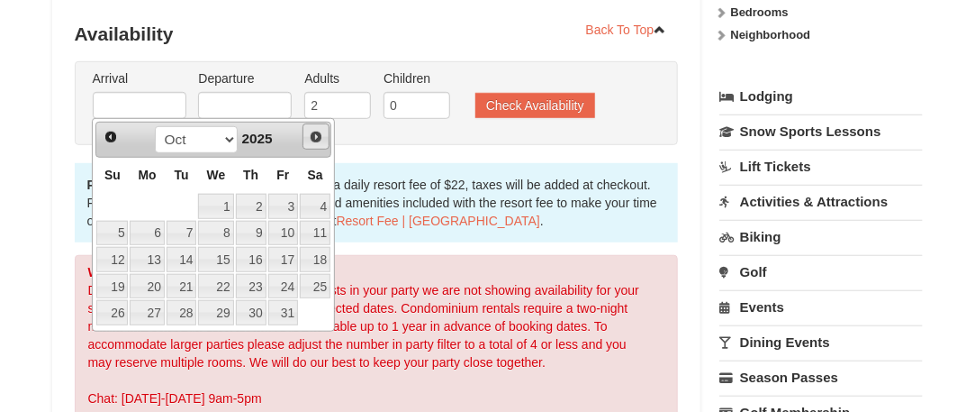
click at [312, 131] on span "Next" at bounding box center [316, 137] width 14 height 14
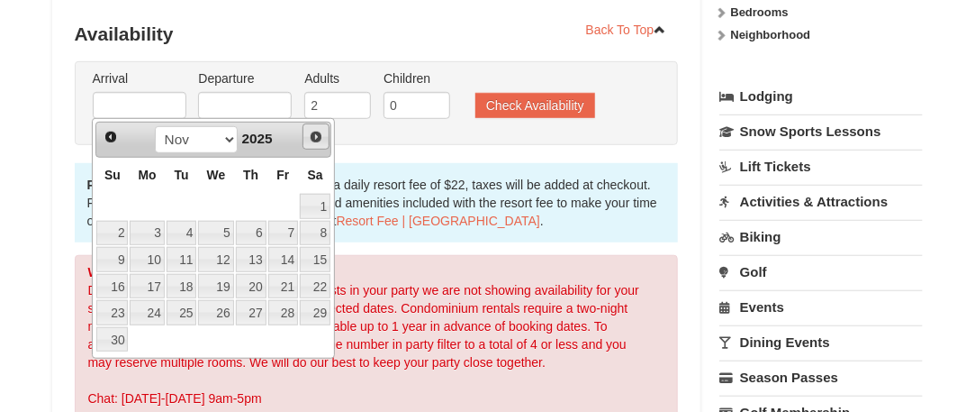
click at [312, 131] on span "Next" at bounding box center [316, 137] width 14 height 14
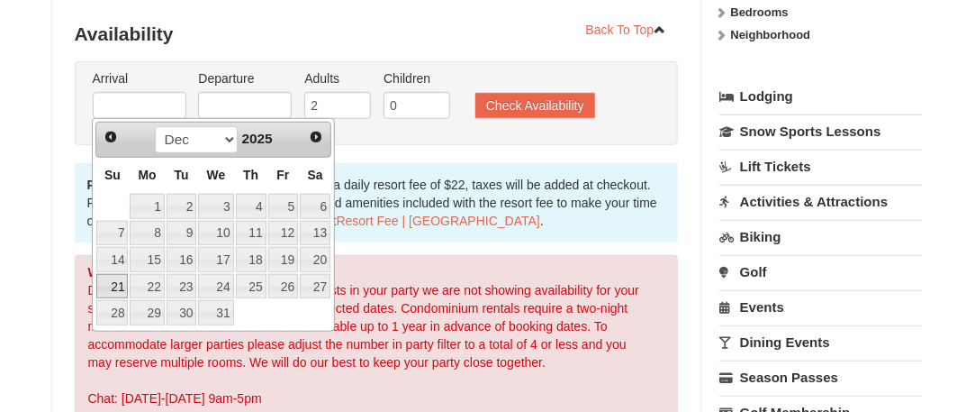
click at [111, 278] on link "21" at bounding box center [112, 286] width 32 height 25
type input "[DATE]"
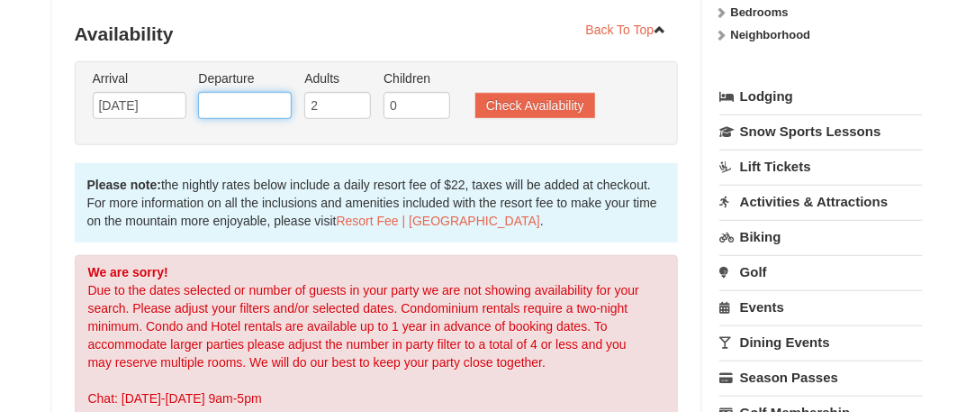
click at [228, 103] on input "text" at bounding box center [245, 105] width 94 height 27
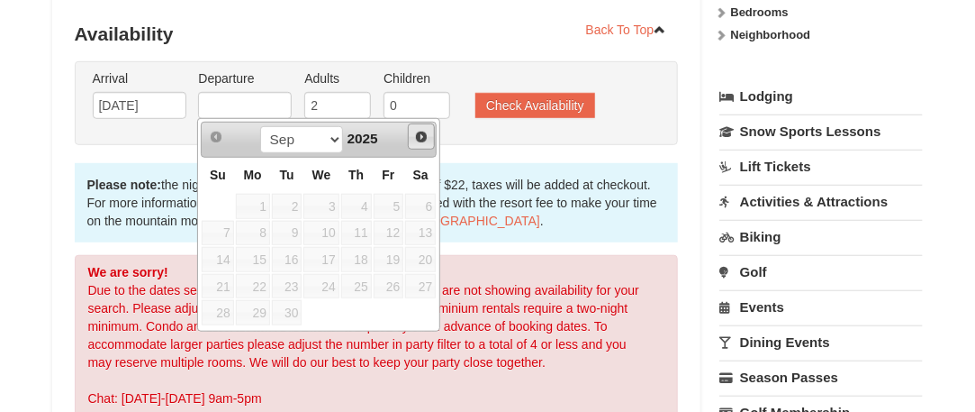
click at [418, 136] on span "Next" at bounding box center [421, 137] width 14 height 14
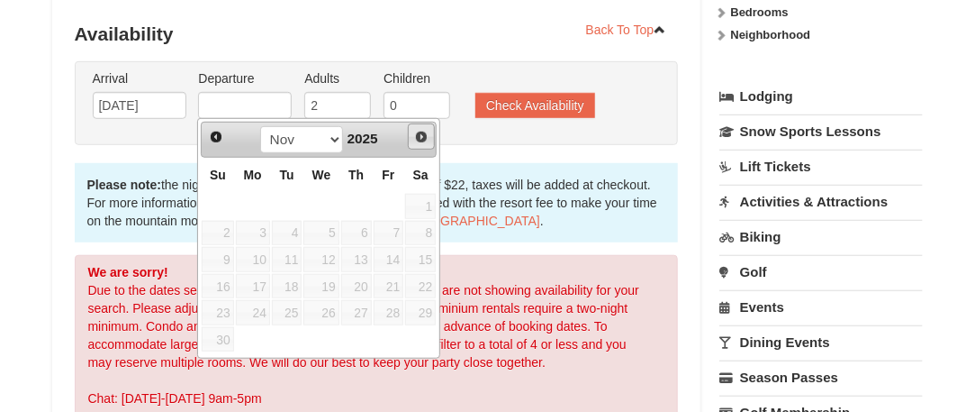
click at [418, 136] on span "Next" at bounding box center [421, 137] width 14 height 14
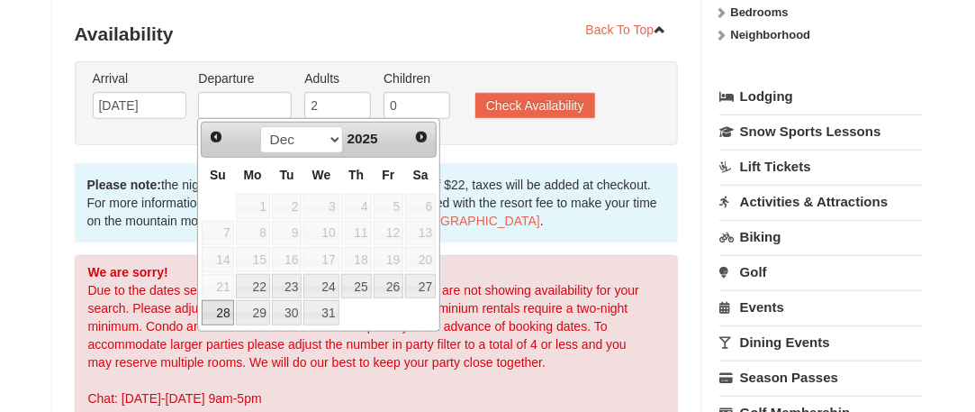
click at [221, 300] on link "28" at bounding box center [218, 312] width 32 height 25
type input "[DATE]"
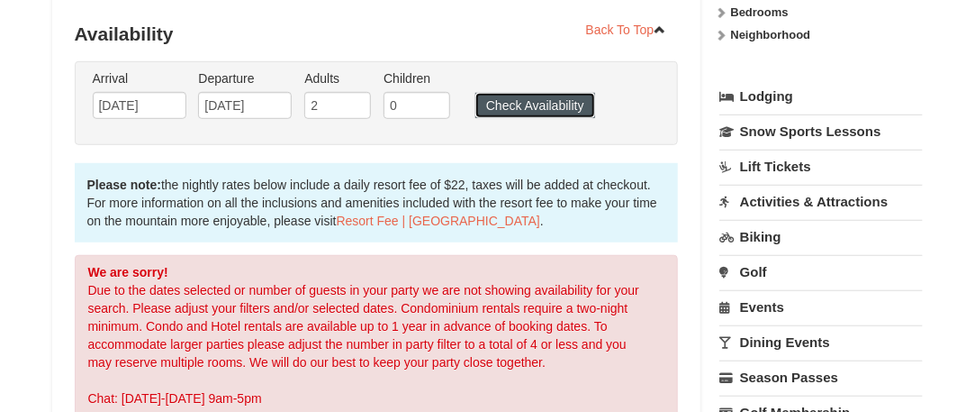
click at [497, 103] on button "Check Availability" at bounding box center [536, 105] width 120 height 25
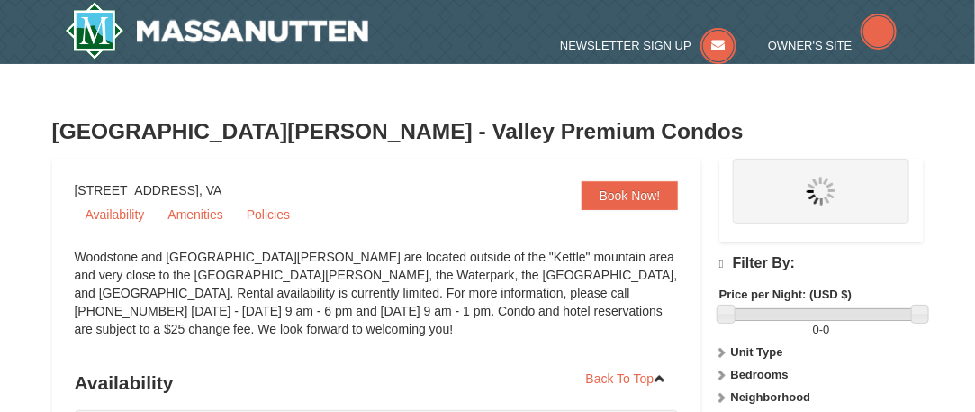
select select "9"
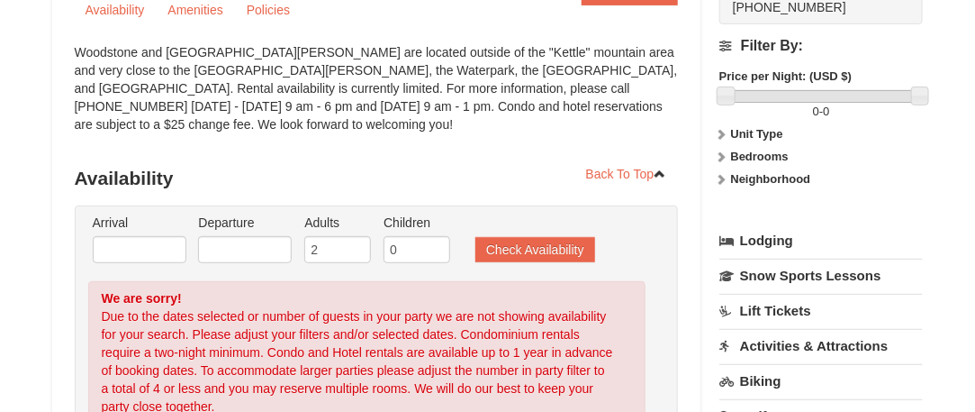
scroll to position [240, 0]
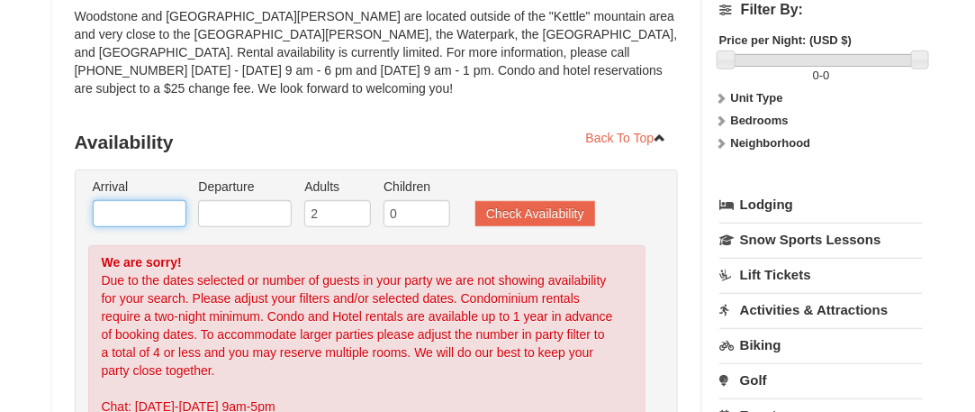
click at [97, 206] on input "text" at bounding box center [140, 213] width 94 height 27
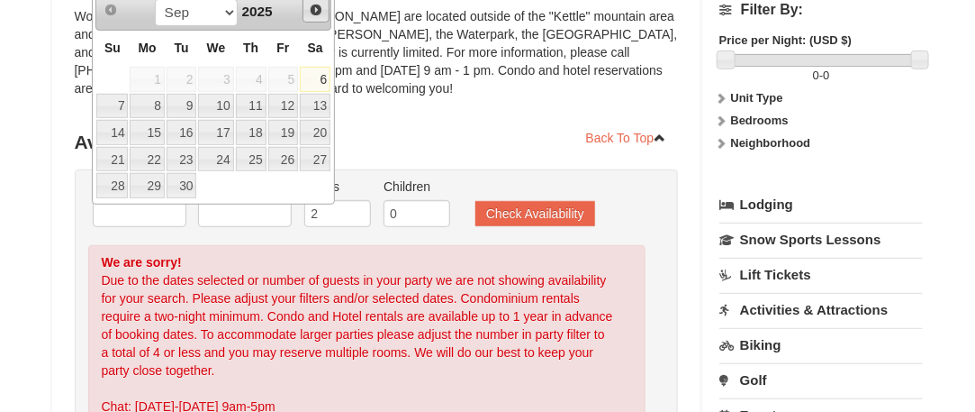
click at [317, 6] on span "Next" at bounding box center [316, 10] width 14 height 14
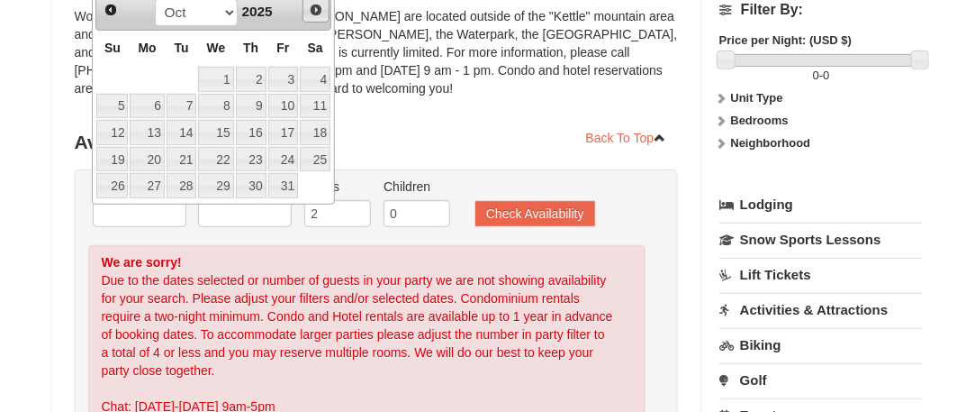
click at [317, 6] on span "Next" at bounding box center [316, 10] width 14 height 14
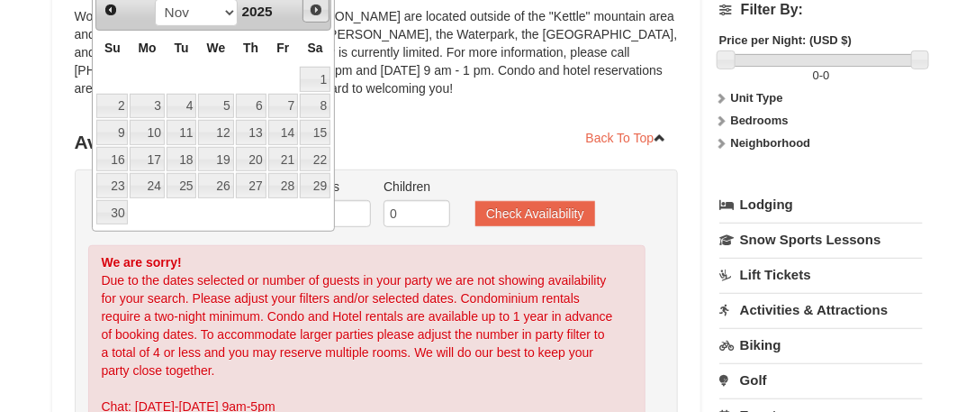
click at [317, 6] on span "Next" at bounding box center [316, 10] width 14 height 14
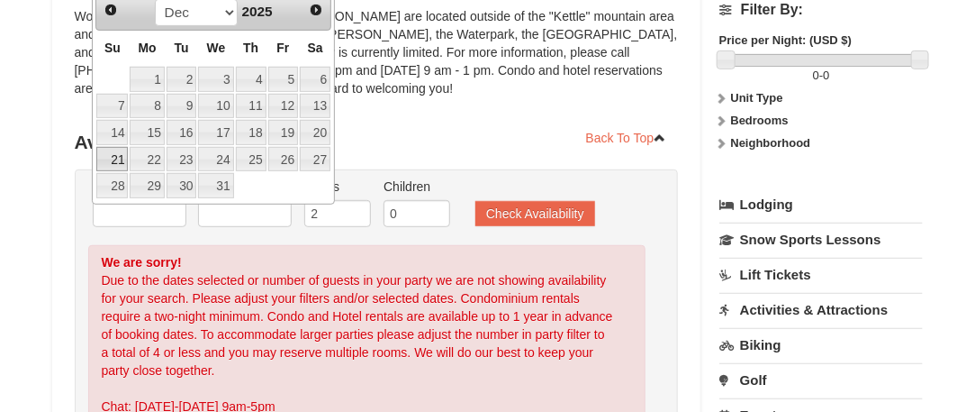
click at [106, 150] on link "21" at bounding box center [112, 159] width 32 height 25
type input "[DATE]"
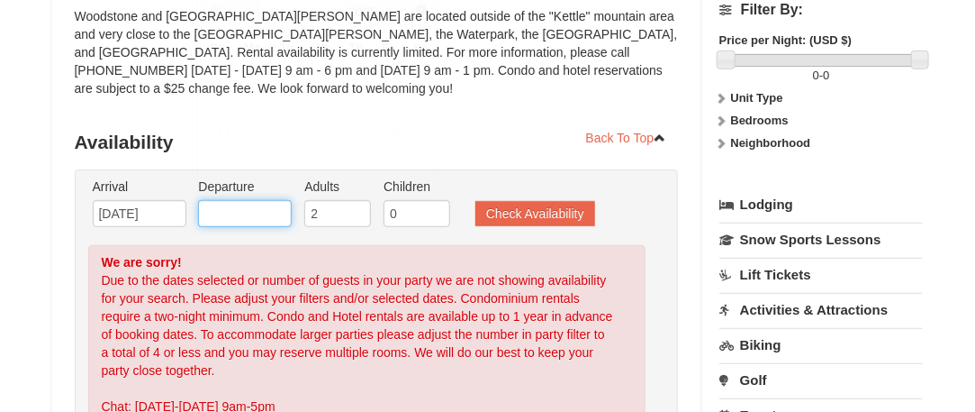
click at [262, 205] on input "text" at bounding box center [245, 213] width 94 height 27
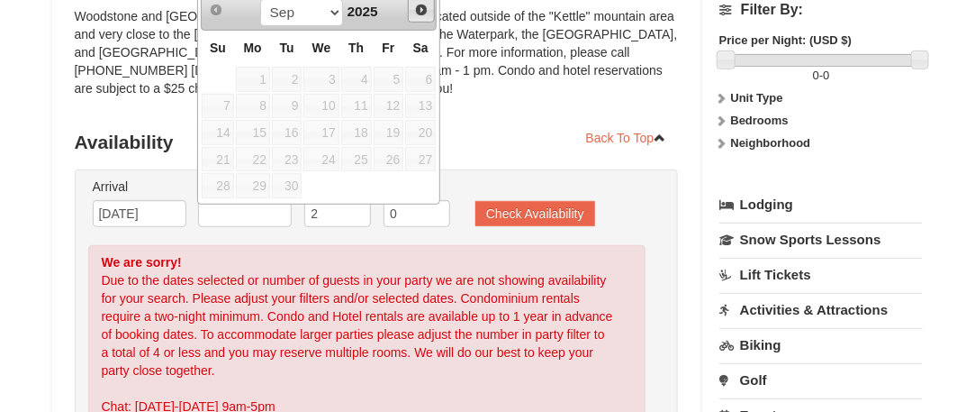
click at [423, 3] on span "Next" at bounding box center [421, 10] width 14 height 14
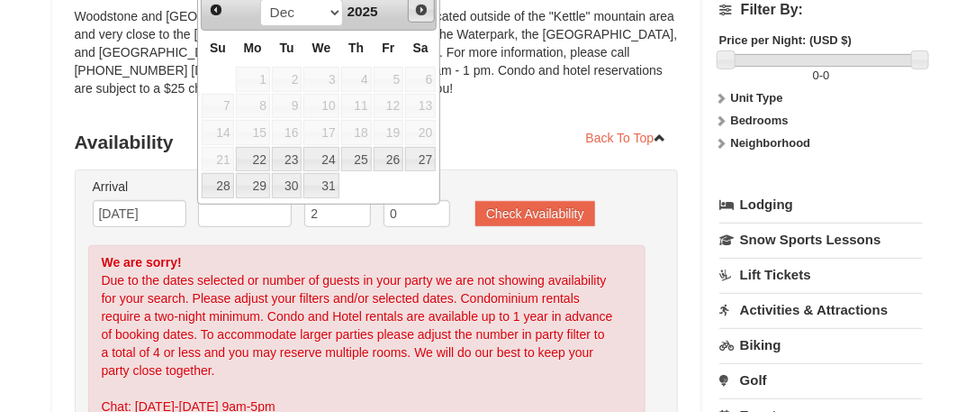
click at [423, 3] on span "Next" at bounding box center [421, 10] width 14 height 14
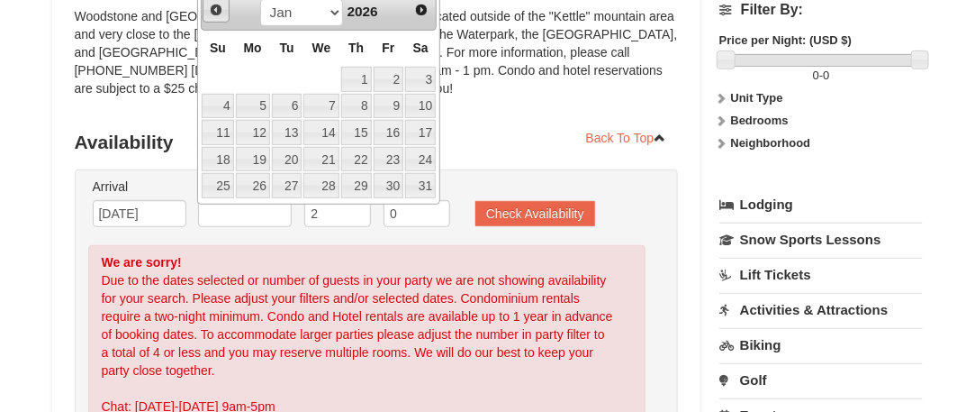
click at [213, 8] on span "Prev" at bounding box center [216, 10] width 14 height 14
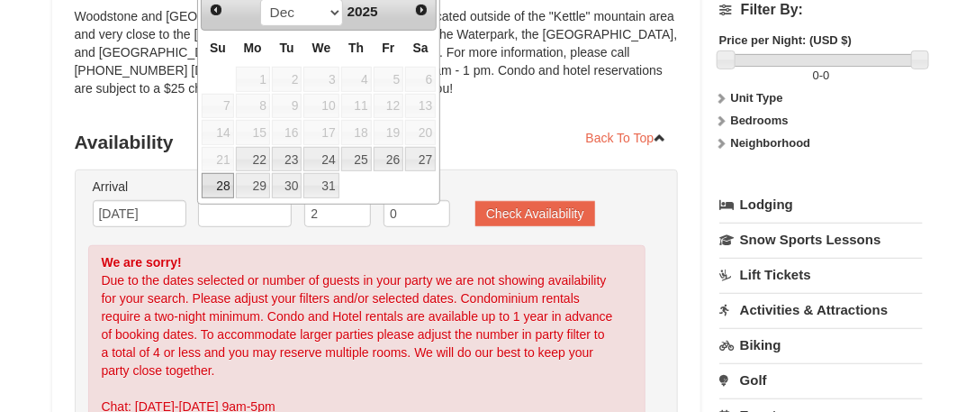
click at [218, 177] on link "28" at bounding box center [218, 185] width 32 height 25
type input "[DATE]"
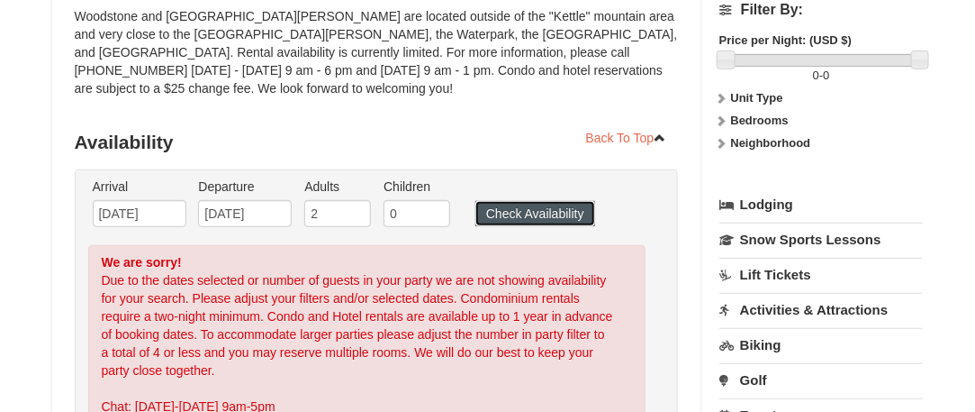
click at [531, 206] on button "Check Availability" at bounding box center [536, 213] width 120 height 25
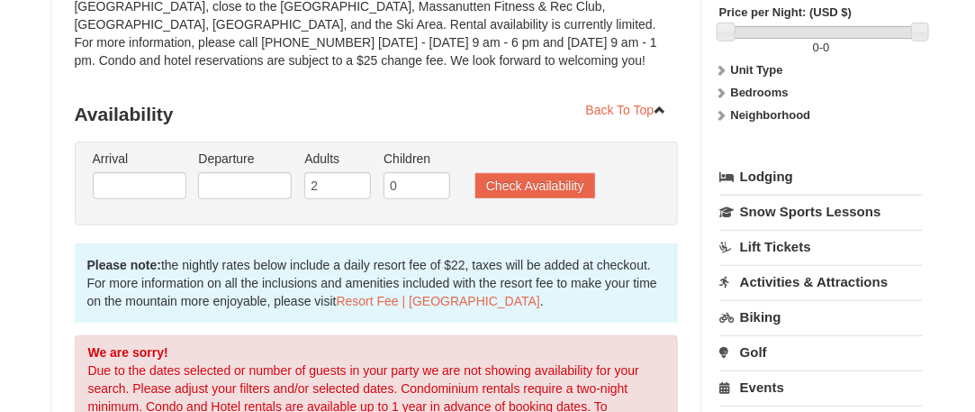
scroll to position [276, 0]
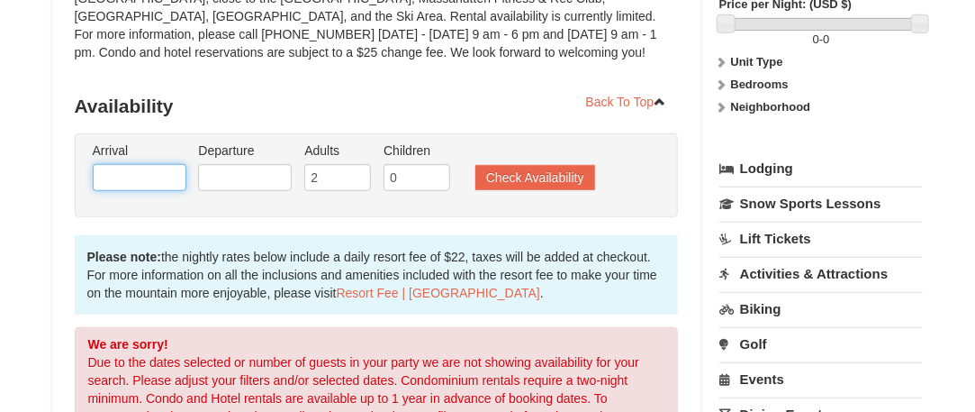
click at [122, 179] on input "text" at bounding box center [140, 177] width 94 height 27
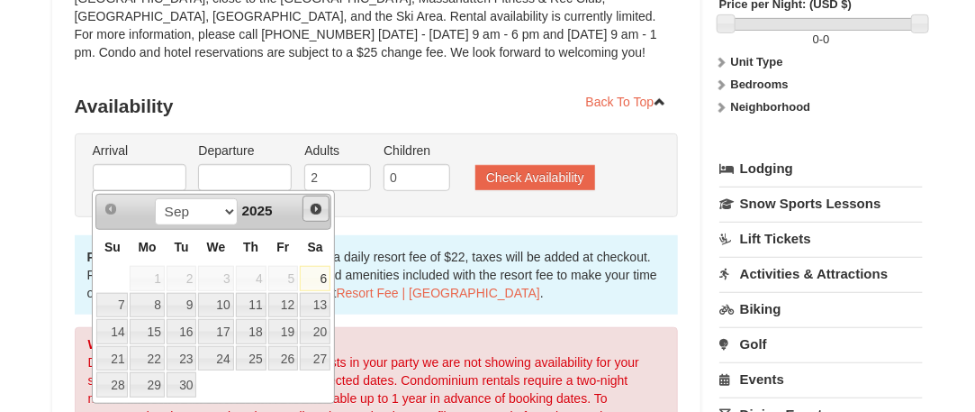
click at [314, 204] on span "Next" at bounding box center [316, 209] width 14 height 14
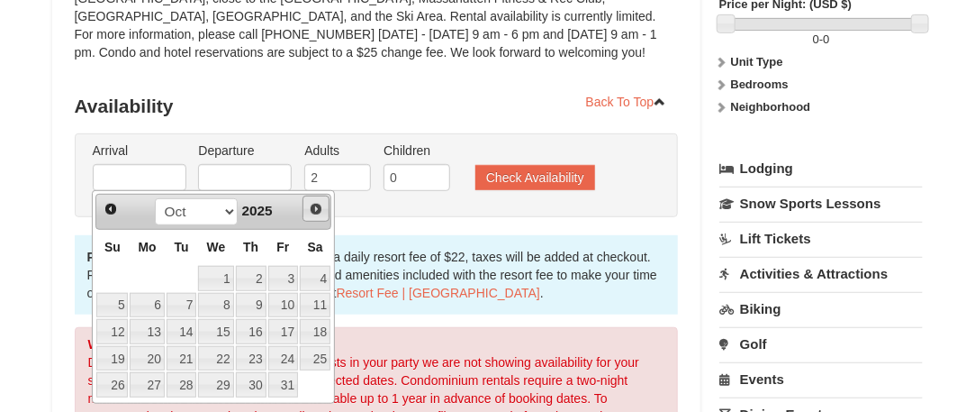
click at [314, 204] on span "Next" at bounding box center [316, 209] width 14 height 14
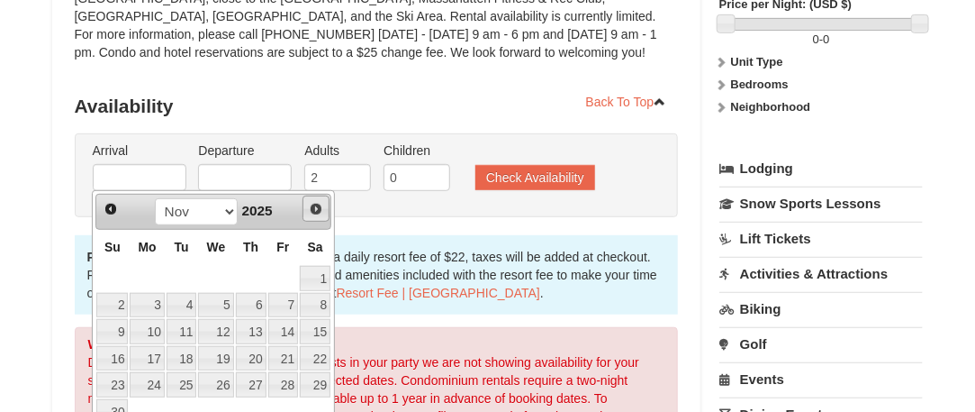
click at [314, 204] on span "Next" at bounding box center [316, 209] width 14 height 14
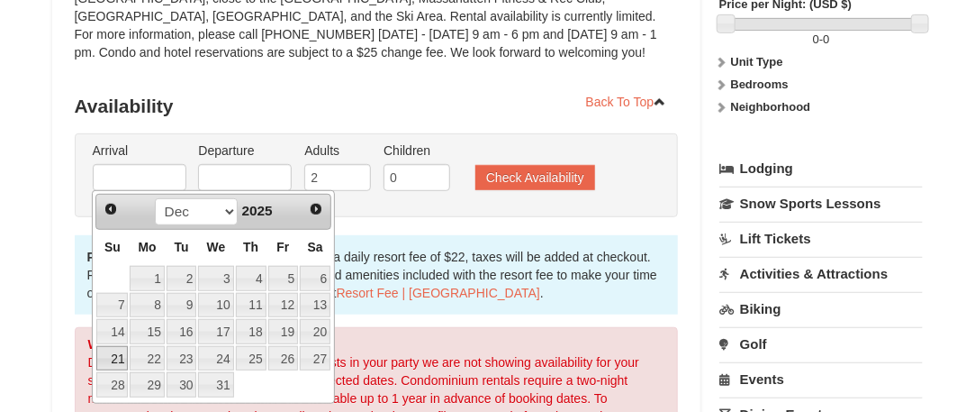
click at [106, 349] on link "21" at bounding box center [112, 358] width 32 height 25
type input "[DATE]"
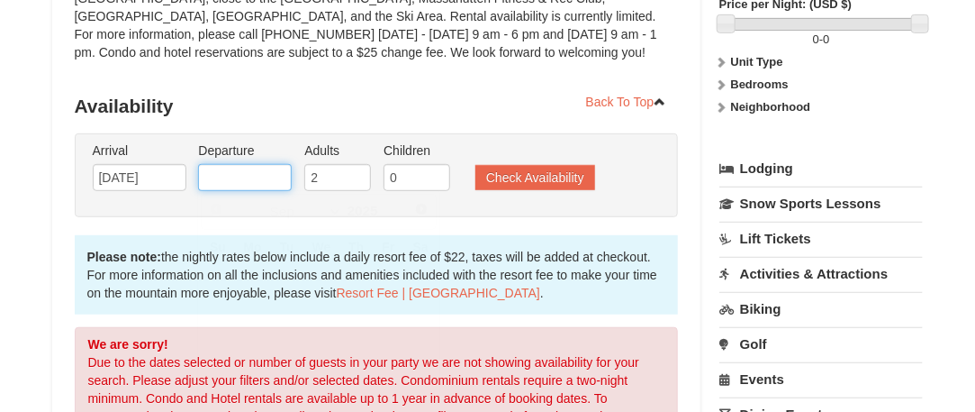
click at [231, 169] on input "text" at bounding box center [245, 177] width 94 height 27
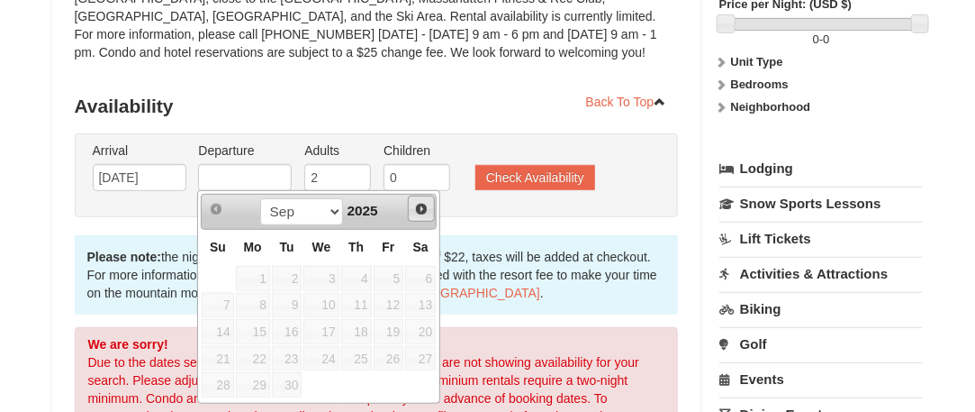
click at [414, 202] on span "Next" at bounding box center [421, 209] width 14 height 14
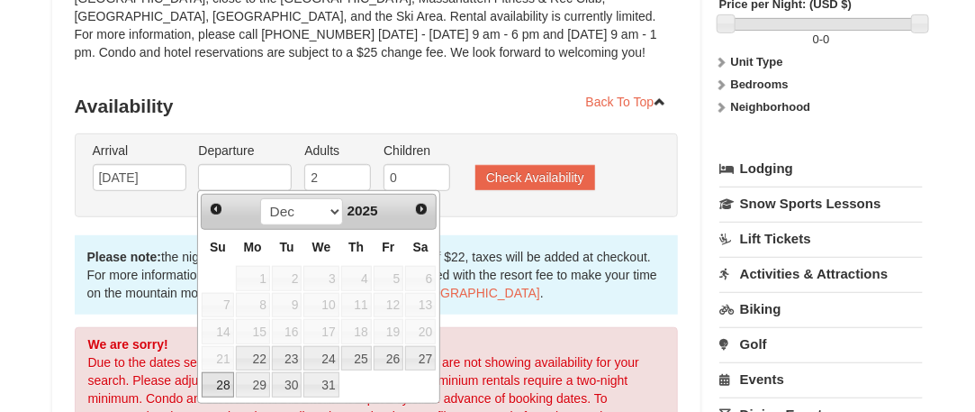
click at [224, 381] on link "28" at bounding box center [218, 384] width 32 height 25
type input "[DATE]"
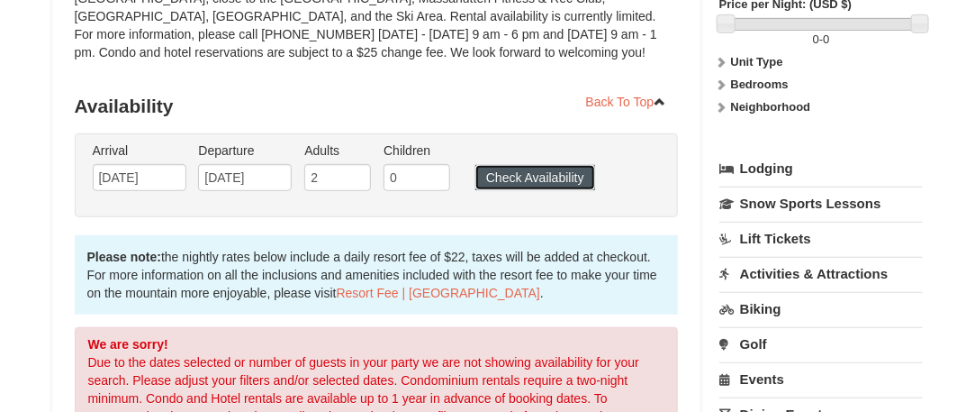
click at [517, 169] on button "Check Availability" at bounding box center [536, 177] width 120 height 25
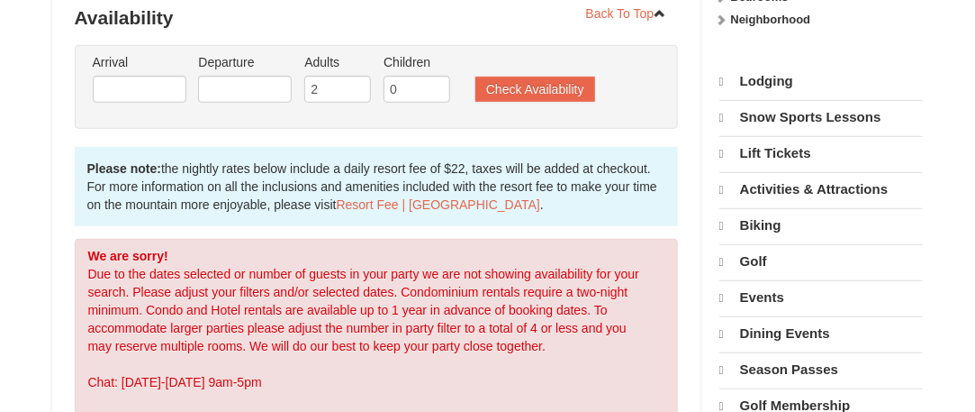
scroll to position [364, 0]
